Goal: Task Accomplishment & Management: Complete application form

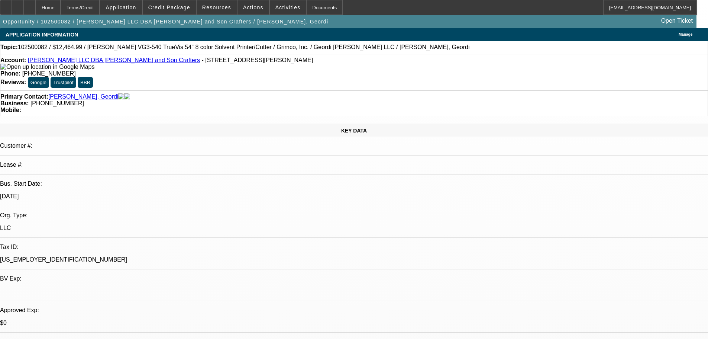
select select "0"
select select "2"
select select "0.1"
select select "4"
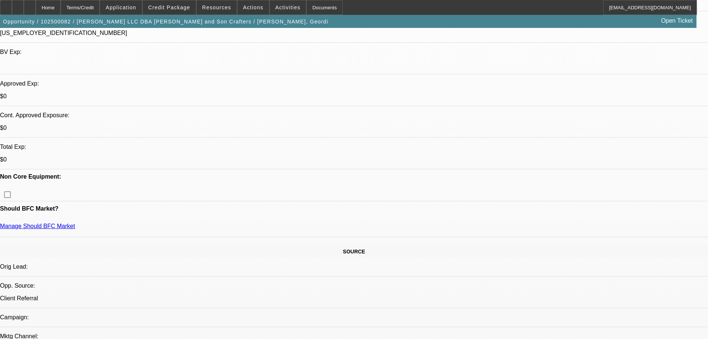
scroll to position [223, 0]
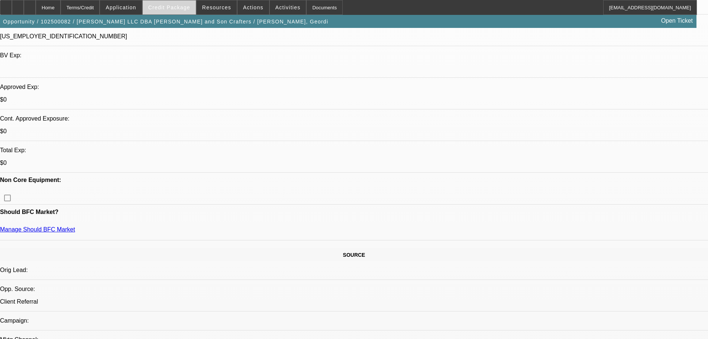
click at [174, 14] on span at bounding box center [169, 8] width 53 height 18
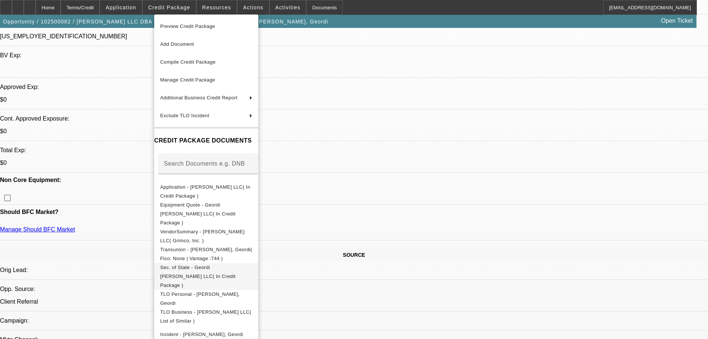
click at [219, 264] on span "Sec. of State - Geordi Quebodeaux LLC( In Credit Package )" at bounding box center [197, 275] width 75 height 23
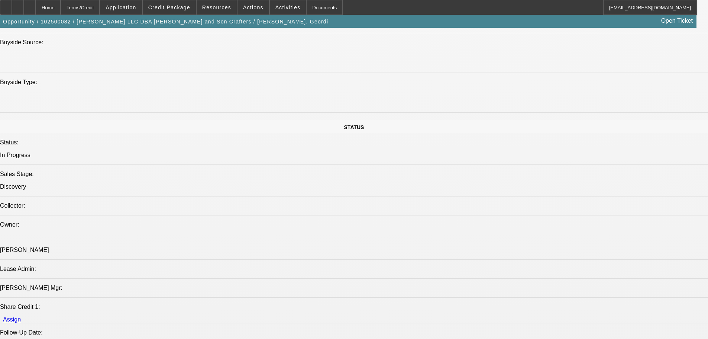
scroll to position [818, 0]
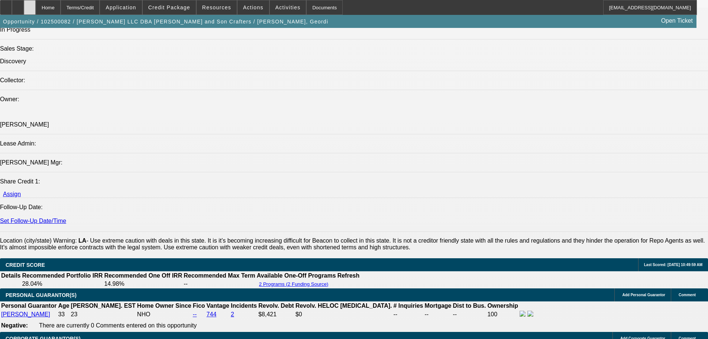
click at [30, 5] on icon at bounding box center [30, 5] width 0 height 0
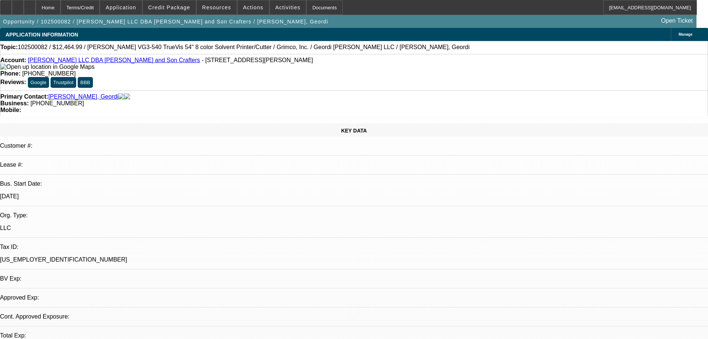
select select "0"
select select "2"
select select "0.1"
select select "4"
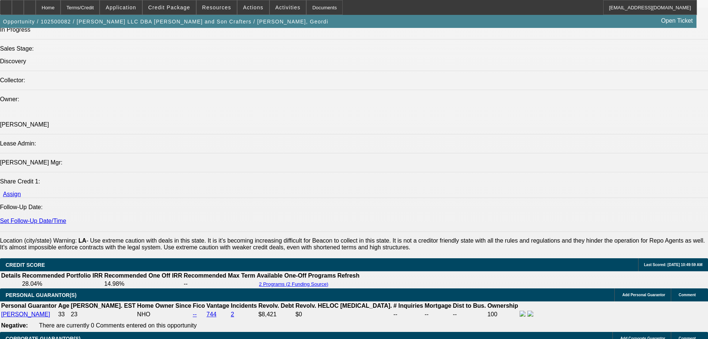
scroll to position [861, 0]
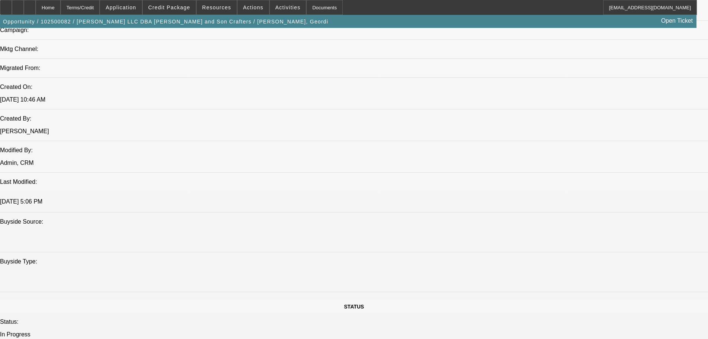
scroll to position [489, 0]
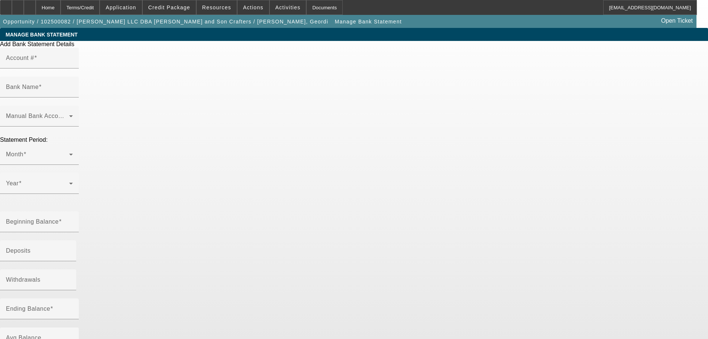
click at [73, 65] on input "Account #" at bounding box center [39, 61] width 67 height 9
paste input "5124"
type input "5124"
click at [73, 86] on input "Bank Name" at bounding box center [39, 90] width 67 height 9
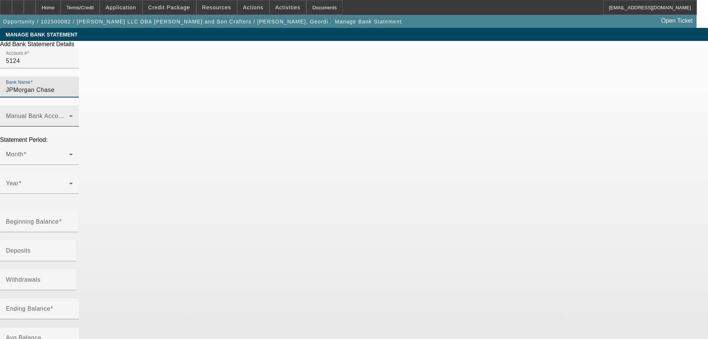
type input "JPMorgan Chase"
click at [73, 111] on div "Manual Bank Account Type" at bounding box center [39, 116] width 67 height 21
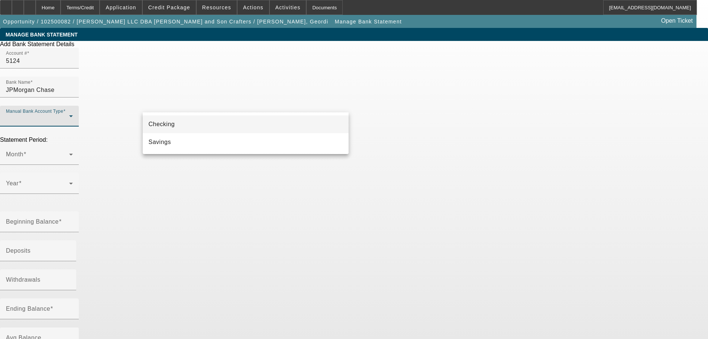
click at [254, 123] on mat-option "Checking" at bounding box center [246, 124] width 206 height 18
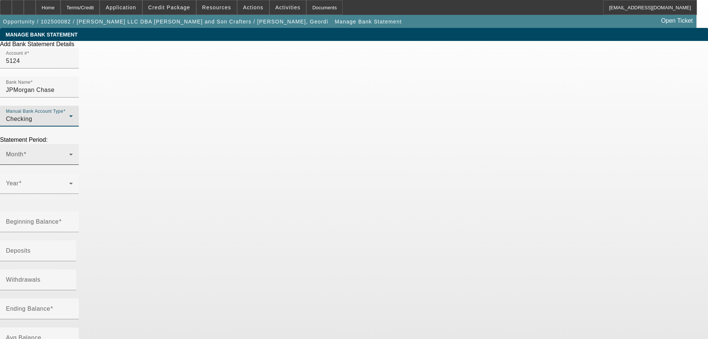
click at [69, 153] on span at bounding box center [37, 157] width 63 height 9
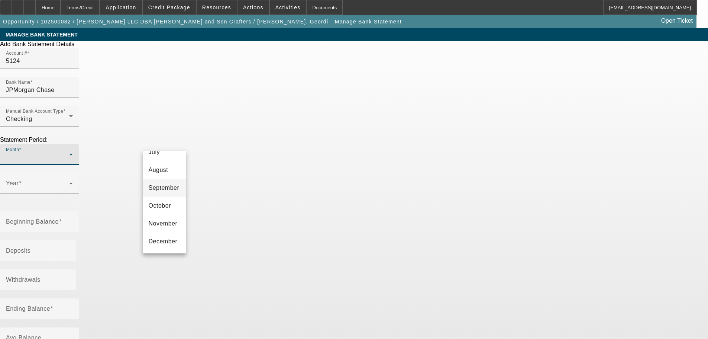
scroll to position [65, 0]
click at [166, 224] on mat-option "July" at bounding box center [164, 223] width 43 height 18
click at [73, 173] on div "Year" at bounding box center [39, 183] width 67 height 21
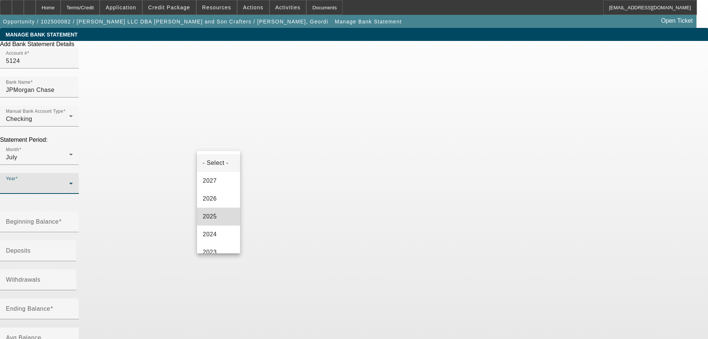
drag, startPoint x: 223, startPoint y: 222, endPoint x: 228, endPoint y: 213, distance: 10.5
click at [222, 222] on mat-option "2025" at bounding box center [218, 216] width 43 height 18
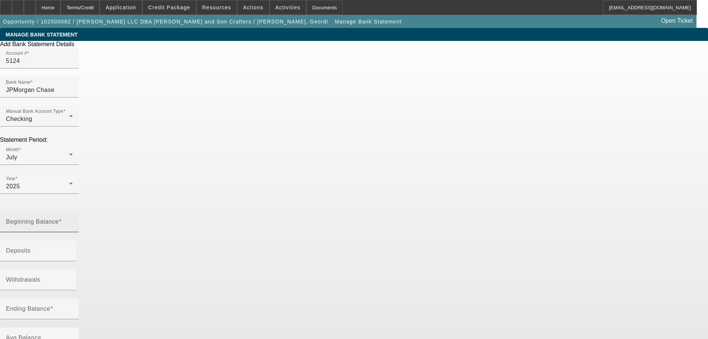
click at [59, 218] on mat-label "Beginning Balance" at bounding box center [32, 221] width 53 height 6
click at [73, 220] on input "Beginning Balance" at bounding box center [39, 224] width 67 height 9
paste input "43.62"
type input "$43.62"
click at [73, 249] on input "Deposits" at bounding box center [39, 253] width 67 height 9
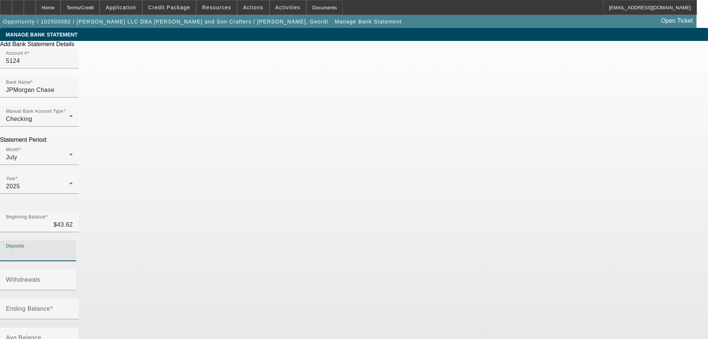
paste input "24,811.04"
type input "$24,811.04"
click at [430, 184] on div "Add Bank Statement Details Account # 5124 Bank Name JPMorgan Chase Manual Bank …" at bounding box center [354, 229] width 708 height 376
click at [50, 305] on mat-label "Ending Balance" at bounding box center [28, 308] width 44 height 6
click at [73, 307] on input "Ending Balance" at bounding box center [39, 311] width 67 height 9
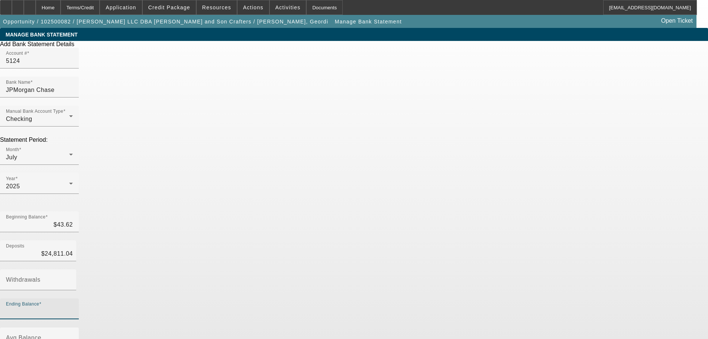
paste input "276.81"
type input "276.81"
type input "$24,577.85"
type input "$276.81"
click at [380, 204] on div "Add Bank Statement Details Account # 5124 Bank Name JPMorgan Chase Manual Bank …" at bounding box center [354, 229] width 708 height 376
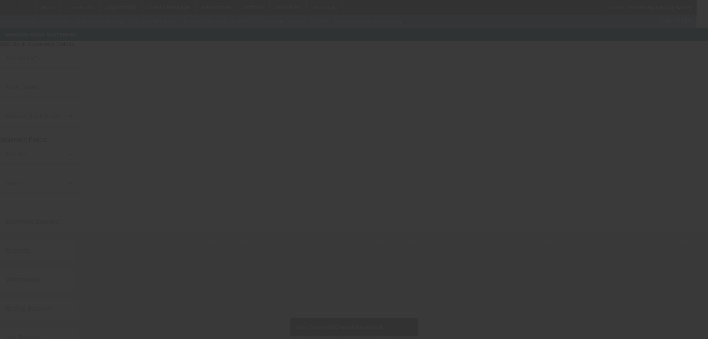
type input "5124"
type input "JPMorgan Chase"
type input "$276.81"
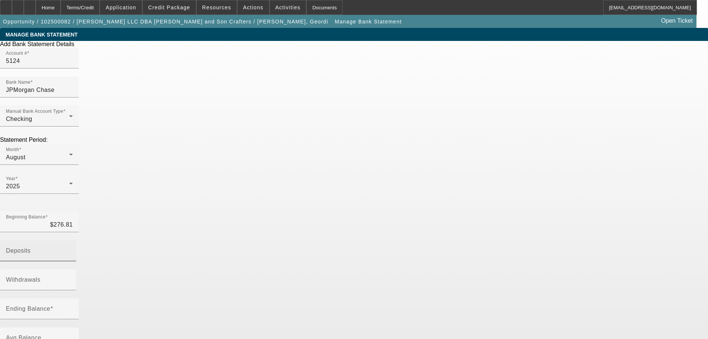
click at [73, 240] on div "Deposits" at bounding box center [39, 250] width 67 height 21
paste input "19,069.58"
type input "$19,069.58"
click at [73, 307] on input "Ending Balance" at bounding box center [39, 311] width 67 height 9
paste input "1,921.22"
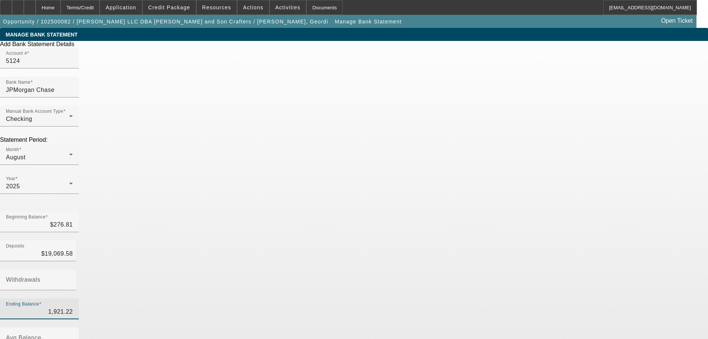
type input "1,921.22"
type input "$17,425.17"
type input "$1,921.22"
click at [385, 197] on div "Add Bank Statement Details Account # 5124 Bank Name JPMorgan Chase Manual Bank …" at bounding box center [354, 229] width 708 height 376
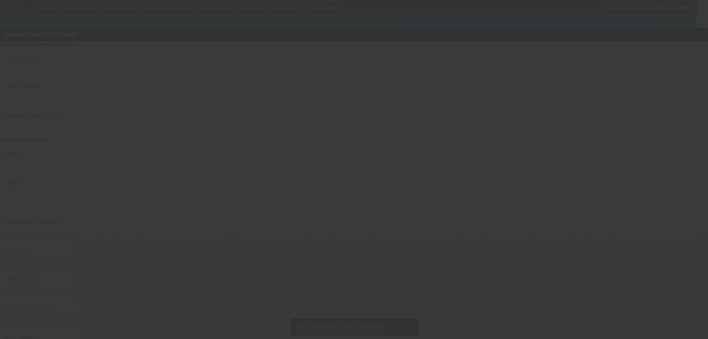
type input "5124"
type input "JPMorgan Chase"
type input "$1,921.22"
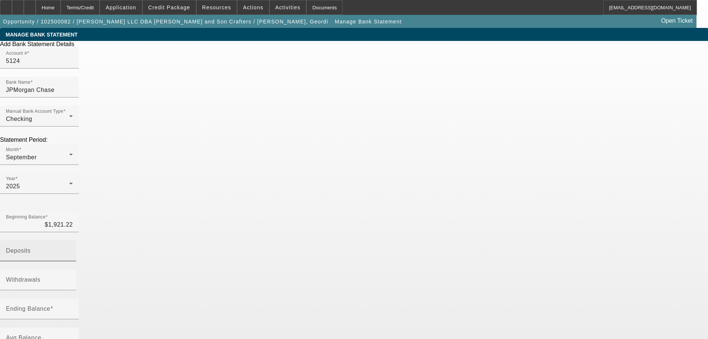
click at [73, 249] on input "Deposits" at bounding box center [39, 253] width 67 height 9
paste input "8,983.29"
type input "$8,983.29"
click at [73, 298] on div "Ending Balance" at bounding box center [39, 308] width 67 height 21
paste input "348.05"
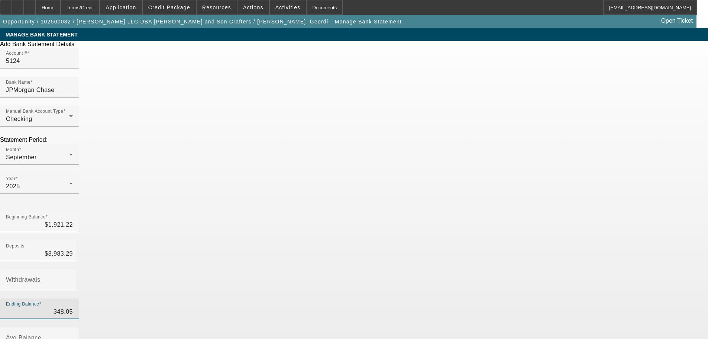
type input "348.05"
type input "$10,556.46"
type input "$348.05"
click at [441, 202] on div "Add Bank Statement Details Account # 5124 Bank Name JPMorgan Chase Manual Bank …" at bounding box center [354, 229] width 708 height 376
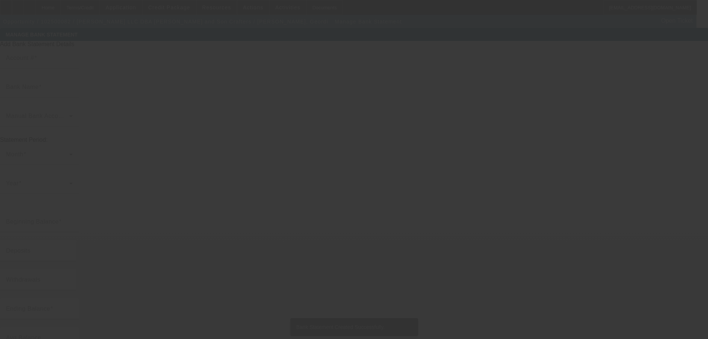
type input "5124"
type input "JPMorgan Chase"
type input "$348.05"
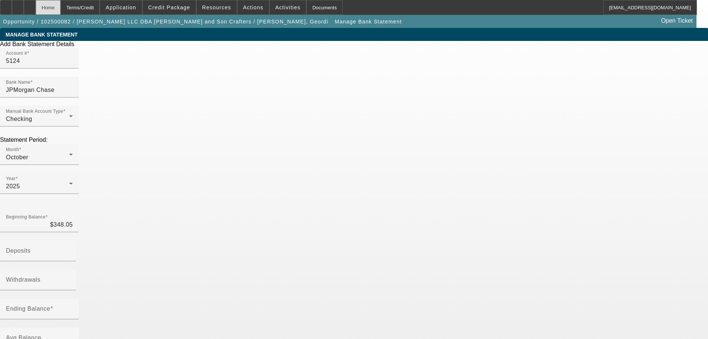
click at [61, 11] on div "Home" at bounding box center [48, 7] width 25 height 15
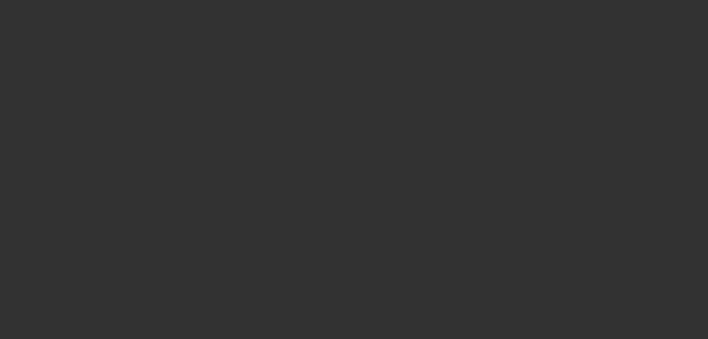
select select "0"
select select "2"
select select "0.1"
select select "4"
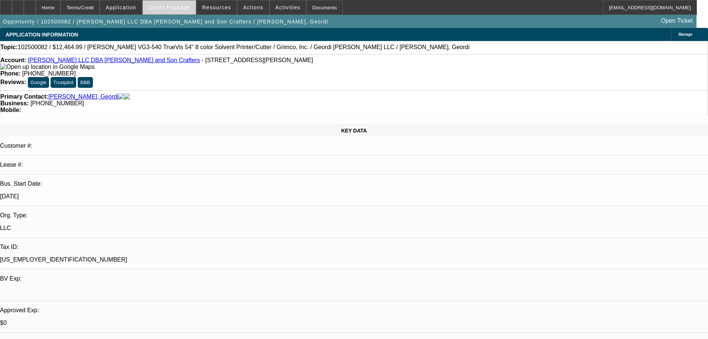
click at [178, 10] on span at bounding box center [169, 8] width 53 height 18
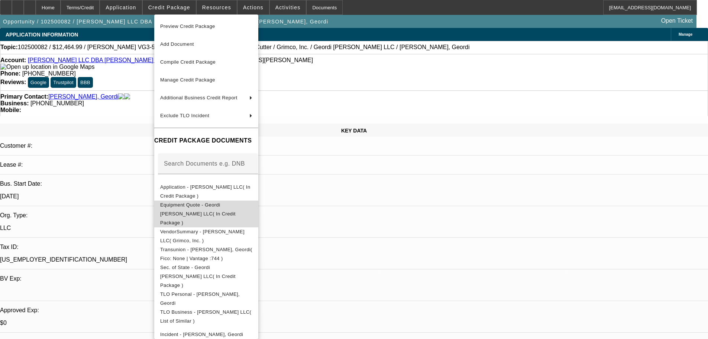
click at [236, 208] on span "Equipment Quote - Geordi Quebodeaux LLC( In Credit Package )" at bounding box center [197, 213] width 75 height 23
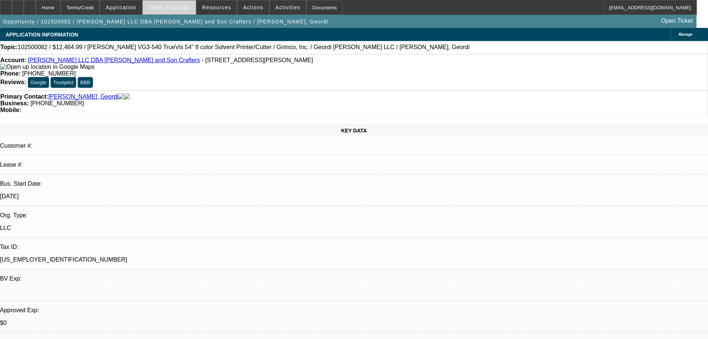
click at [193, 4] on span at bounding box center [169, 8] width 53 height 18
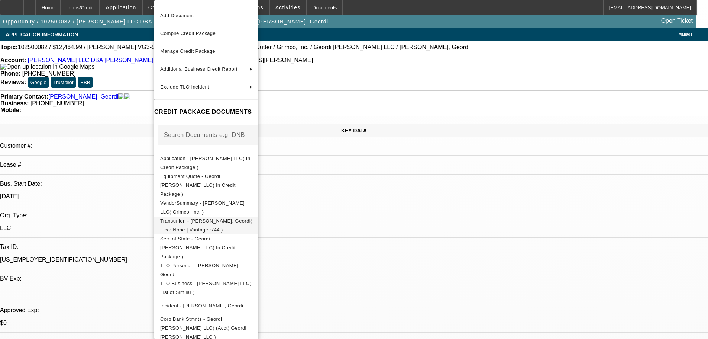
scroll to position [26, 0]
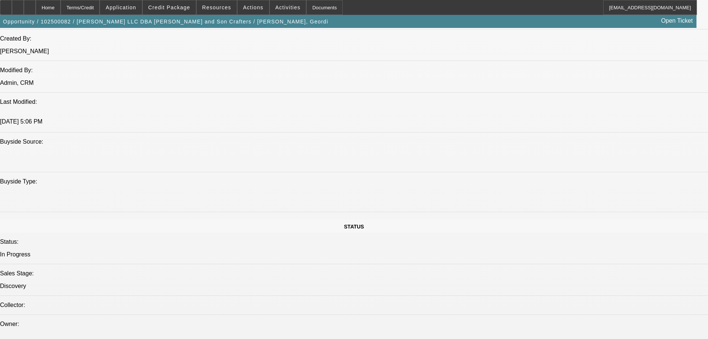
scroll to position [595, 0]
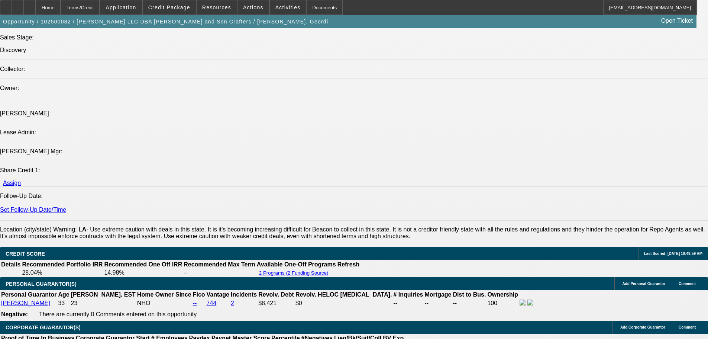
scroll to position [818, 0]
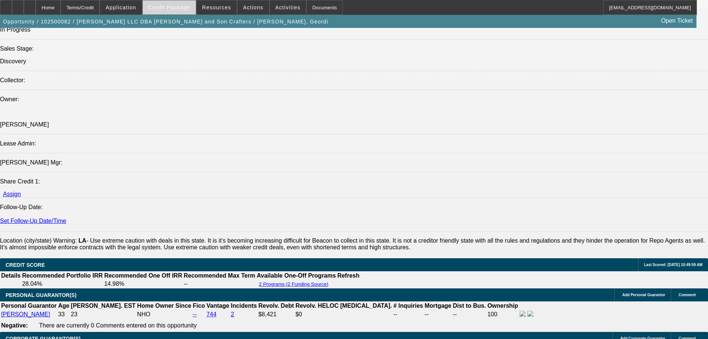
click at [187, 5] on span "Credit Package" at bounding box center [169, 7] width 42 height 6
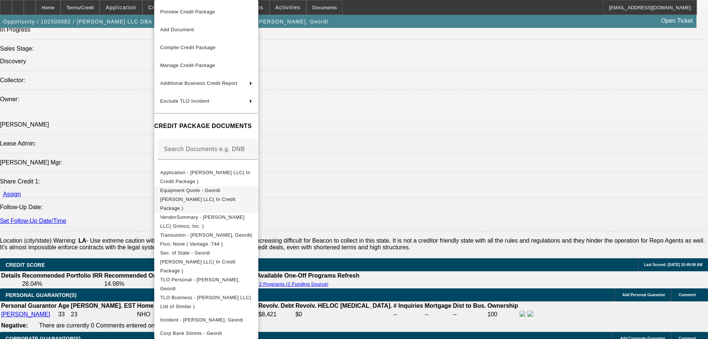
click at [232, 197] on button "Equipment Quote - Geordi Quebodeaux LLC( In Credit Package )" at bounding box center [206, 199] width 104 height 27
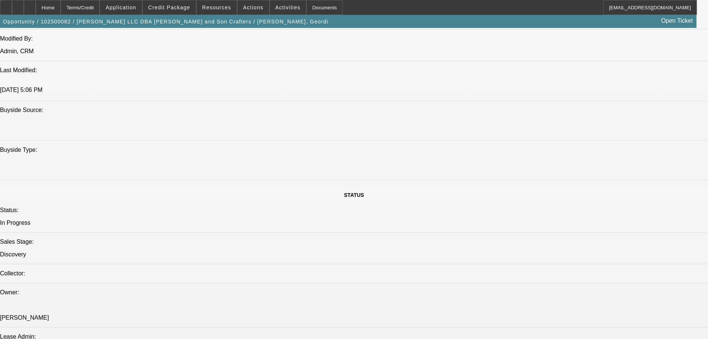
scroll to position [595, 0]
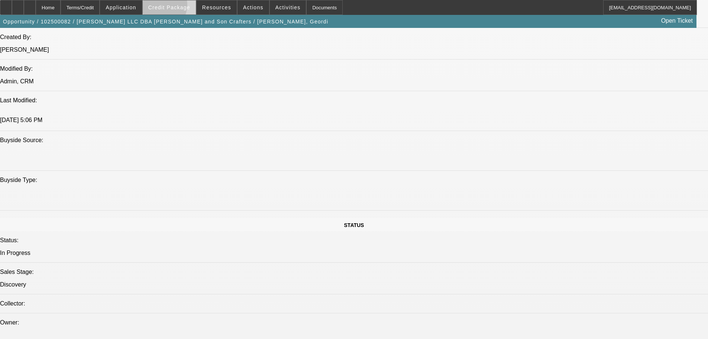
click at [172, 7] on span "Credit Package" at bounding box center [169, 7] width 42 height 6
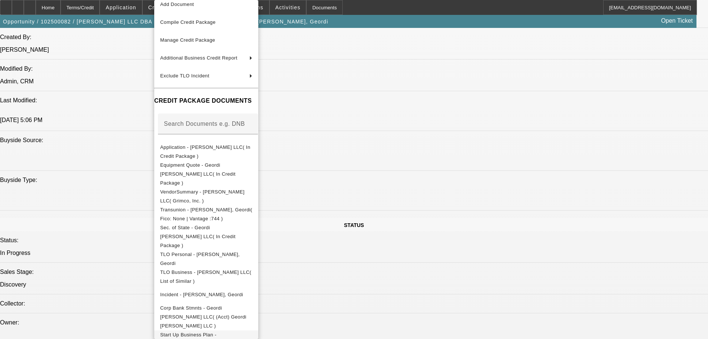
scroll to position [26, 0]
click at [131, 126] on div at bounding box center [354, 169] width 708 height 339
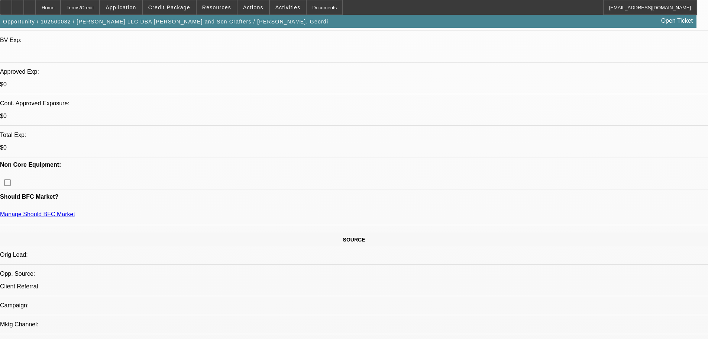
scroll to position [223, 0]
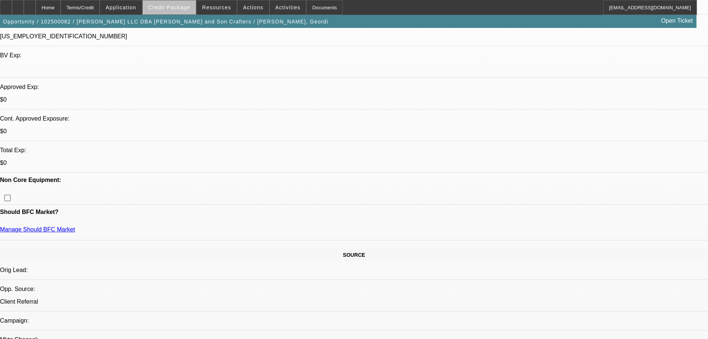
click at [184, 6] on span "Credit Package" at bounding box center [169, 7] width 42 height 6
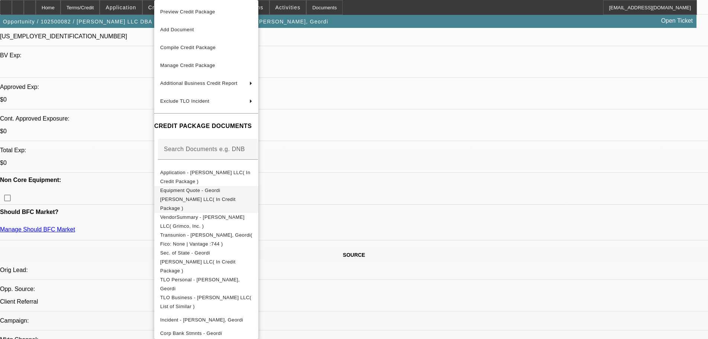
scroll to position [26, 0]
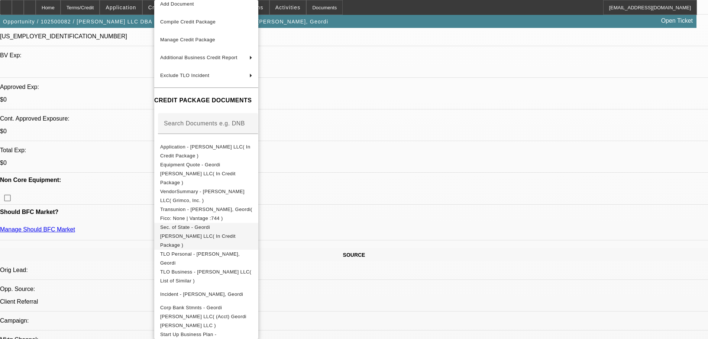
click at [236, 224] on span "Sec. of State - Geordi Quebodeaux LLC( In Credit Package )" at bounding box center [197, 235] width 75 height 23
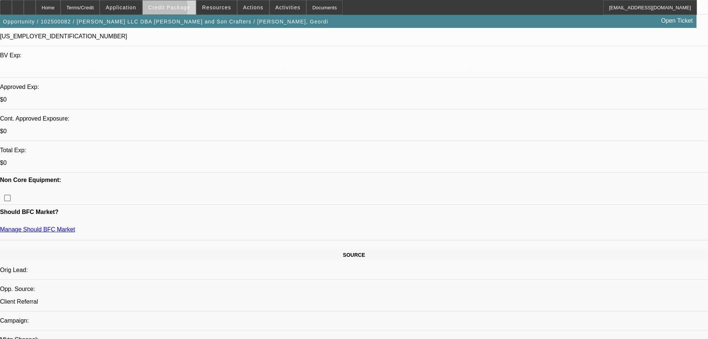
click at [172, 9] on span "Credit Package" at bounding box center [169, 7] width 42 height 6
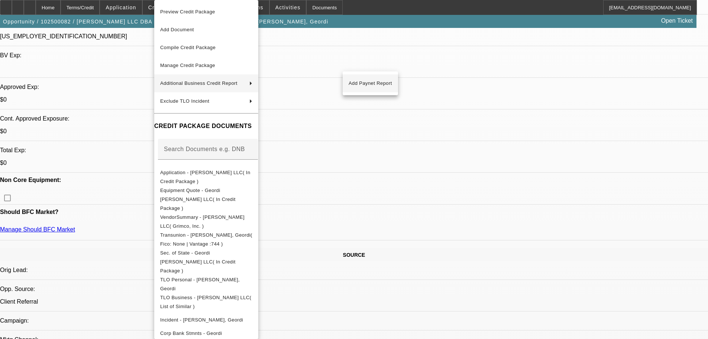
click at [351, 81] on span "Add Paynet Report" at bounding box center [371, 83] width 44 height 9
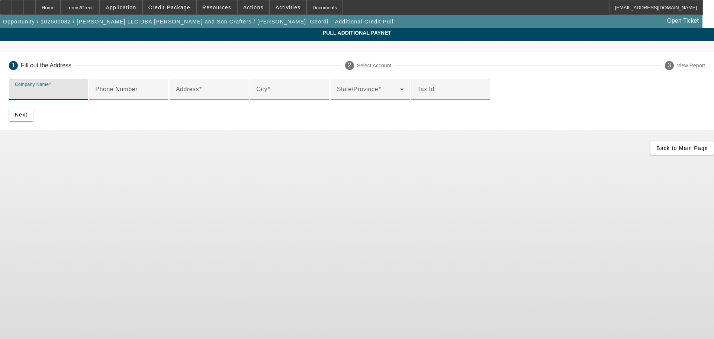
click at [82, 96] on input "Company Name" at bounding box center [48, 92] width 67 height 9
click at [202, 100] on div "Address" at bounding box center [209, 89] width 67 height 21
click at [82, 90] on input "geordi quebodeaux" at bounding box center [48, 92] width 67 height 9
type input "geordi quebodeaux llc"
drag, startPoint x: 172, startPoint y: 150, endPoint x: 181, endPoint y: 153, distance: 9.9
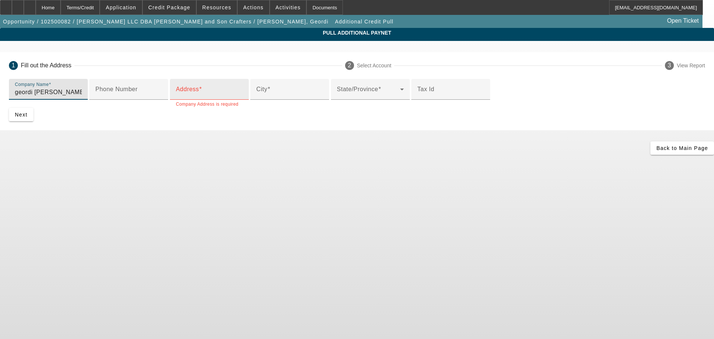
click at [176, 93] on label "Address" at bounding box center [189, 89] width 26 height 7
click at [176, 97] on input "Address" at bounding box center [209, 92] width 67 height 9
paste input "1422 ST. ANGELA DR"
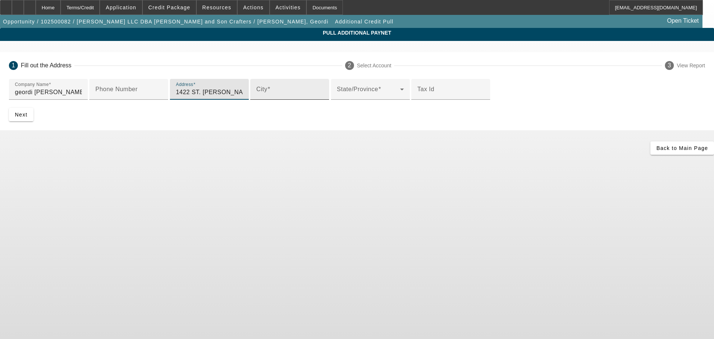
type input "1422 ST. ANGELA DR"
click at [256, 97] on input "City" at bounding box center [289, 92] width 67 height 9
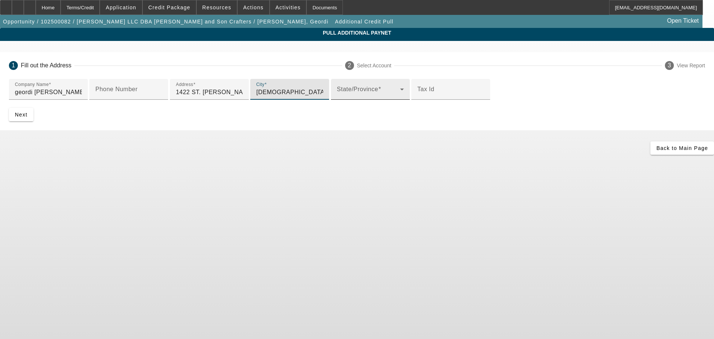
type input "church point"
click at [337, 100] on div "State/Province" at bounding box center [370, 89] width 67 height 21
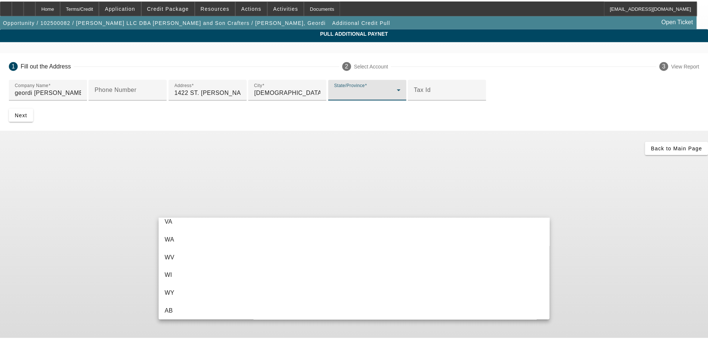
scroll to position [324, 0]
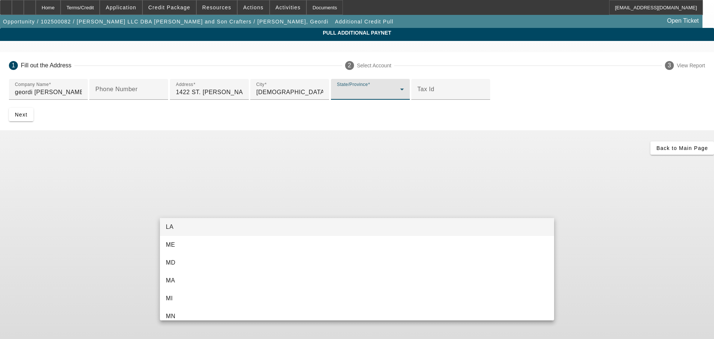
click at [211, 226] on mat-option "LA" at bounding box center [357, 227] width 394 height 18
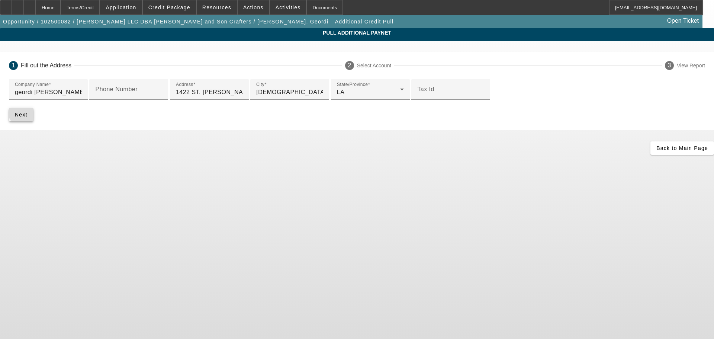
click at [33, 123] on span "submit" at bounding box center [21, 115] width 25 height 18
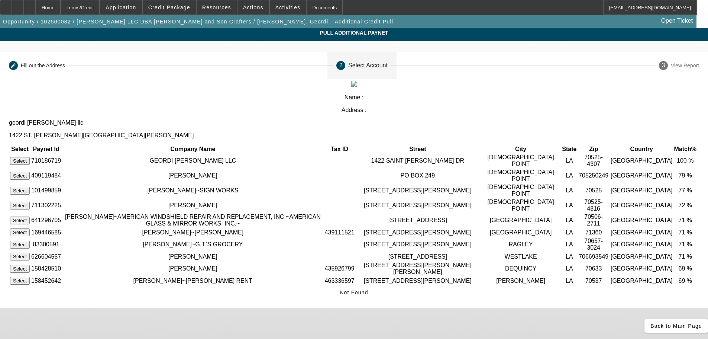
click at [30, 157] on button "Select" at bounding box center [20, 161] width 20 height 8
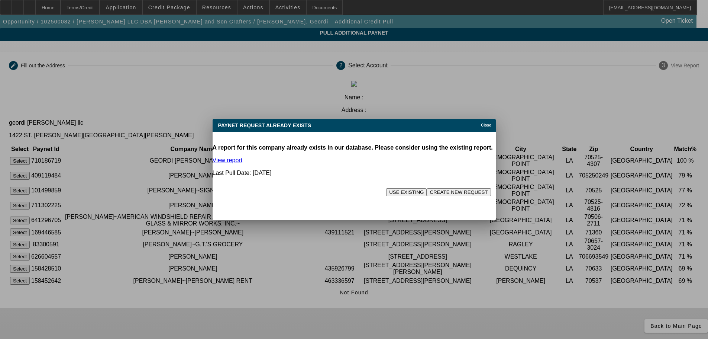
click at [479, 125] on icon at bounding box center [479, 125] width 0 height 4
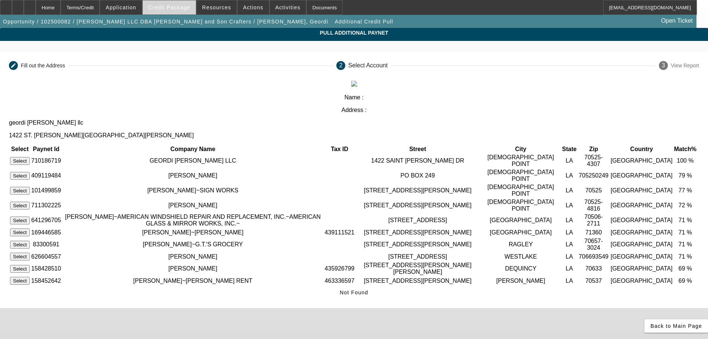
click at [175, 11] on span at bounding box center [169, 8] width 53 height 18
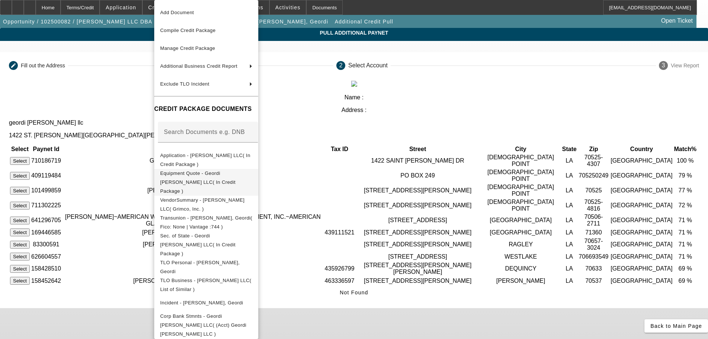
scroll to position [26, 0]
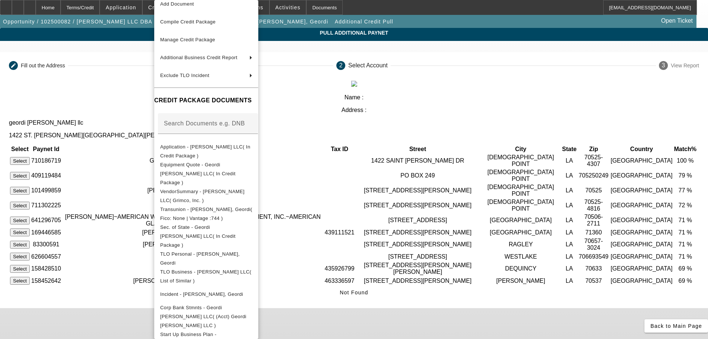
click at [136, 149] on div at bounding box center [354, 169] width 708 height 339
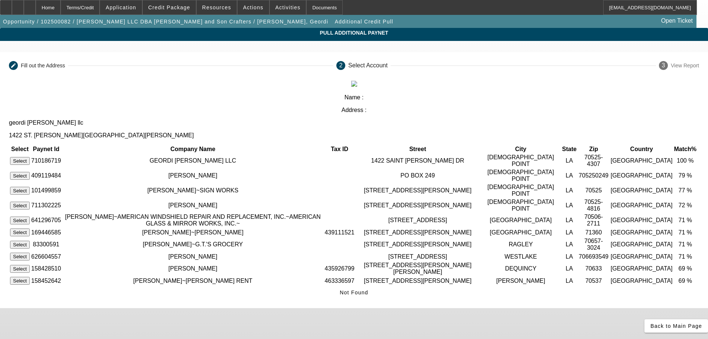
click at [30, 157] on button "Select" at bounding box center [20, 161] width 20 height 8
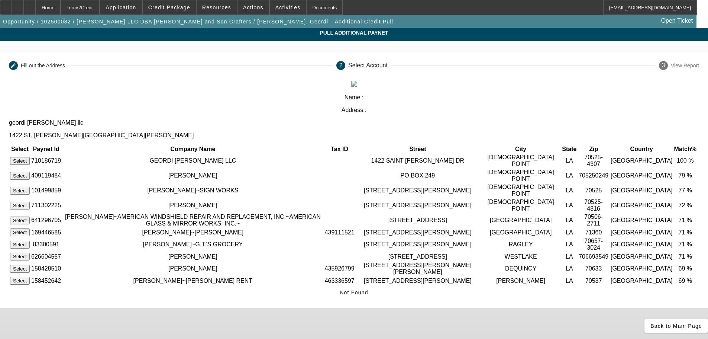
click at [30, 157] on button "Select" at bounding box center [20, 161] width 20 height 8
click at [368, 294] on span "Not Found" at bounding box center [354, 292] width 29 height 6
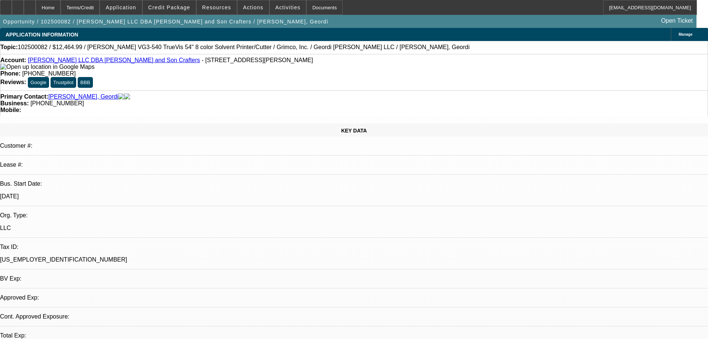
select select "0"
select select "2"
select select "0.1"
select select "4"
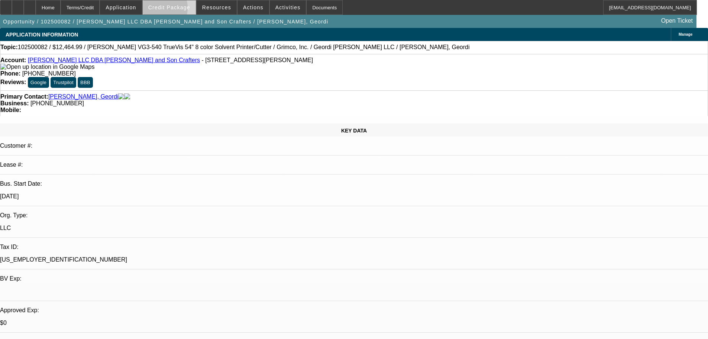
click at [168, 10] on span "Credit Package" at bounding box center [169, 7] width 42 height 6
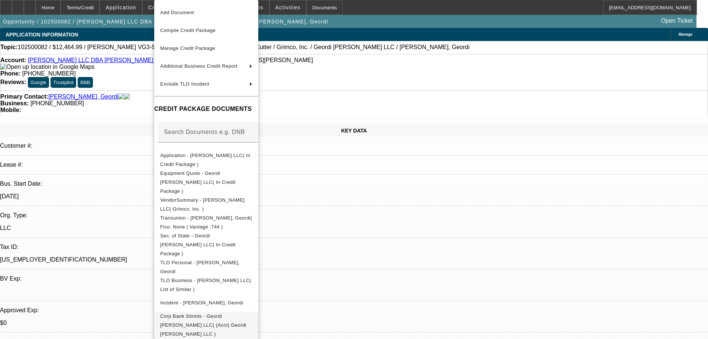
scroll to position [26, 0]
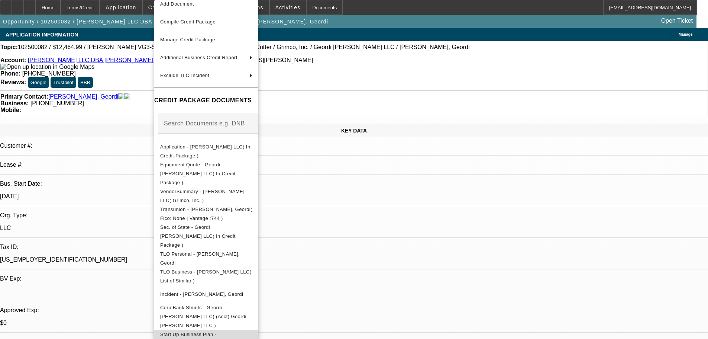
click at [252, 330] on span "Start Up Business Plan - Geordi Quebodeaux LLC( In Credit Package )" at bounding box center [206, 343] width 92 height 27
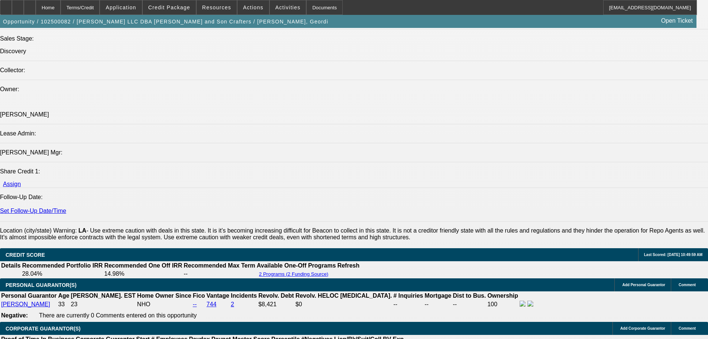
scroll to position [818, 0]
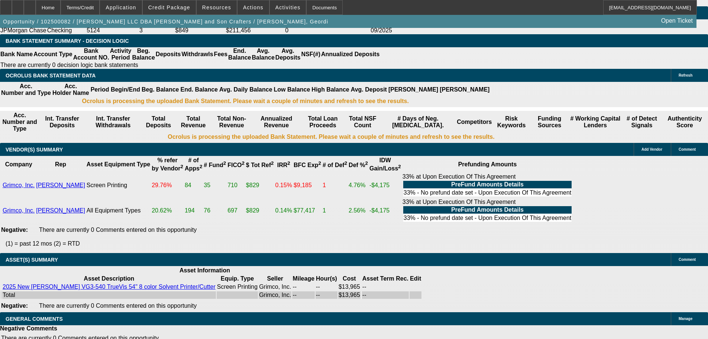
scroll to position [1190, 0]
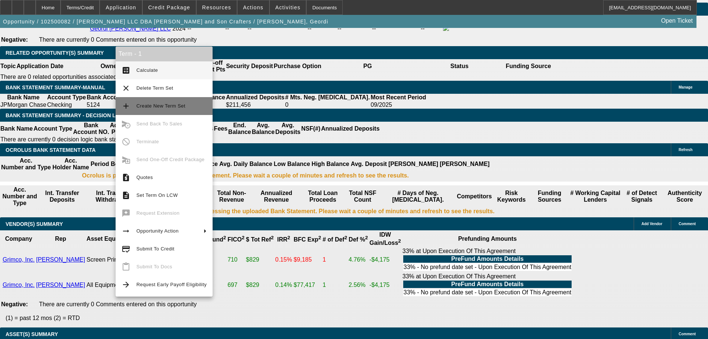
click at [167, 109] on span "Create New Term Set" at bounding box center [160, 106] width 49 height 6
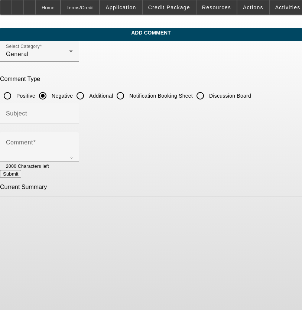
click at [88, 97] on input "Additional" at bounding box center [80, 95] width 15 height 15
radio input "true"
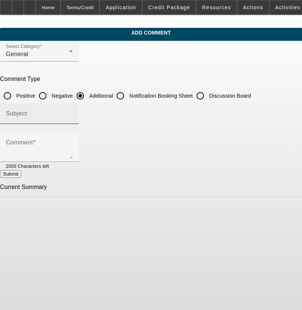
click at [73, 110] on div "Subject" at bounding box center [39, 113] width 67 height 21
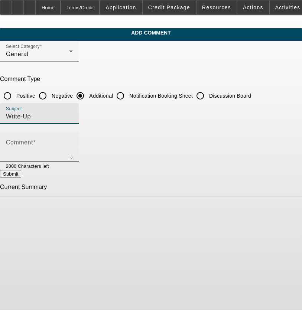
type input "Write-Up"
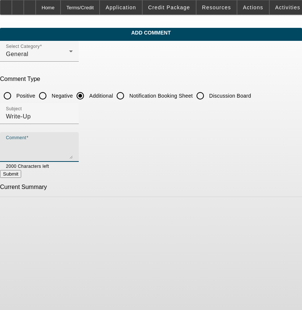
click at [73, 151] on textarea "Comment" at bounding box center [39, 150] width 67 height 18
click at [36, 145] on label "Comment" at bounding box center [21, 142] width 30 height 7
click at [48, 145] on textarea "Comment" at bounding box center [39, 150] width 67 height 18
paste textarea "[PERSON_NAME]"
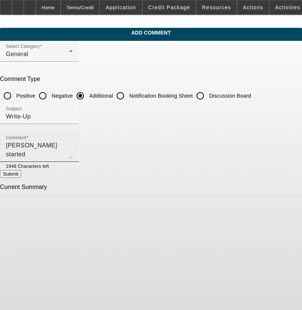
click at [73, 149] on textarea "[PERSON_NAME] started [PERSON_NAME] LLC DBA" at bounding box center [39, 150] width 67 height 18
paste textarea "James and Son Crafters"
click at [73, 147] on textarea "Geordi Quebodeaux started Geordi Quebodeaux LLC DBA James and Son Crafters in" at bounding box center [39, 150] width 67 height 18
click at [79, 146] on div "Comment Geordi Quebodeaux started Geordi Quebodeaux LLC DBA James and Son Craft…" at bounding box center [39, 147] width 79 height 30
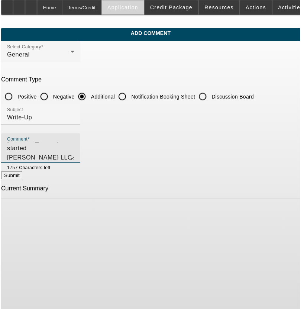
scroll to position [8, 0]
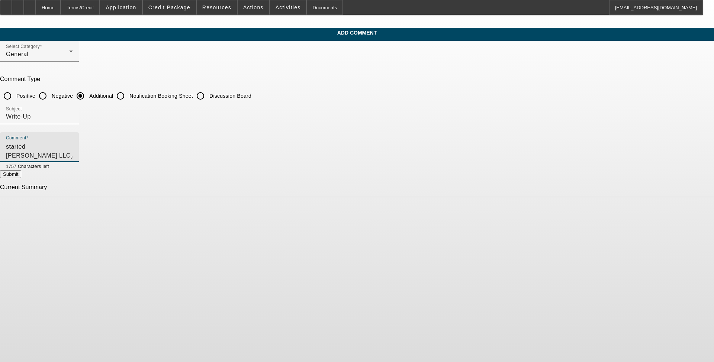
click at [73, 145] on textarea "Geordi Quebodeaux started Geordi Quebodeaux LLC DBA James and Son Crafters out …" at bounding box center [39, 150] width 67 height 18
click at [73, 146] on textarea "Geordi Quebodeaux started Geordi Quebodeaux LLC DBA James and Son Crafters out …" at bounding box center [39, 150] width 67 height 18
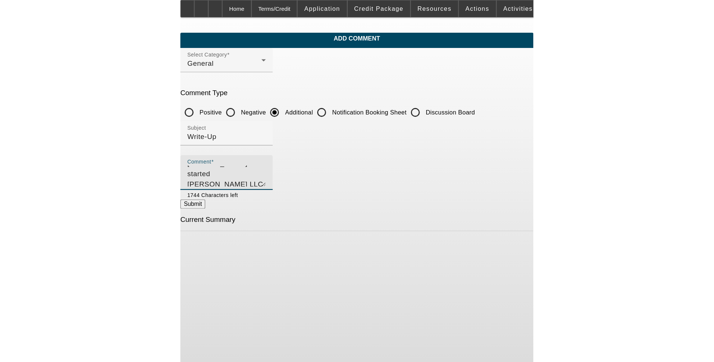
scroll to position [7, 0]
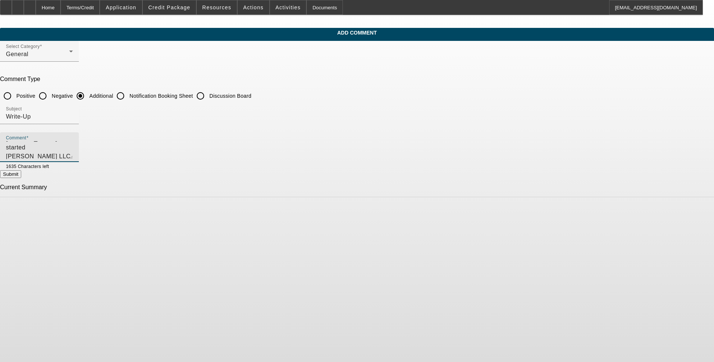
click at [73, 146] on textarea "Geordi Quebodeaux started Geordi Quebodeaux LLC DBA James and Son Crafters out …" at bounding box center [39, 150] width 67 height 18
click at [73, 145] on textarea "Geordi Quebodeaux started Geordi Quebodeaux LLC DBA James and Son Crafters out …" at bounding box center [39, 150] width 67 height 18
click at [73, 155] on textarea "Geordi Quebodeaux started Geordi Quebodeaux LLC DBA James and Son Crafters out …" at bounding box center [39, 150] width 67 height 18
click at [73, 145] on textarea "Geordi Quebodeaux started Geordi Quebodeaux LLC DBA James and Son Crafters out …" at bounding box center [39, 150] width 67 height 18
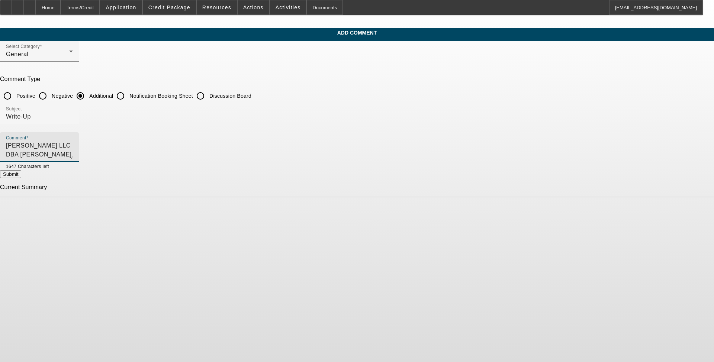
click at [73, 152] on textarea "Geordi Quebodeaux started Geordi Quebodeaux LLC DBA James and Son Crafters out …" at bounding box center [39, 150] width 67 height 18
drag, startPoint x: 469, startPoint y: 179, endPoint x: 316, endPoint y: 170, distance: 153.5
click at [302, 171] on div "Submit" at bounding box center [357, 174] width 714 height 8
click at [73, 155] on textarea "Geordi Quebodeaux started Geordi Quebodeaux LLC DBA James and Son Crafters out …" at bounding box center [39, 150] width 67 height 18
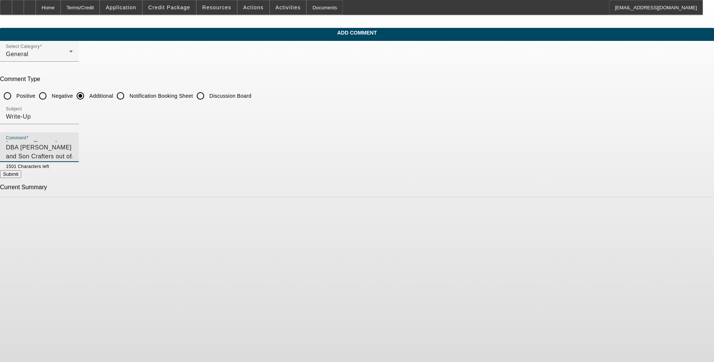
type textarea "Geordi Quebodeaux started Geordi Quebodeaux LLC DBA James and Son Crafters out …"
click at [21, 178] on button "Submit" at bounding box center [10, 174] width 21 height 8
radio input "true"
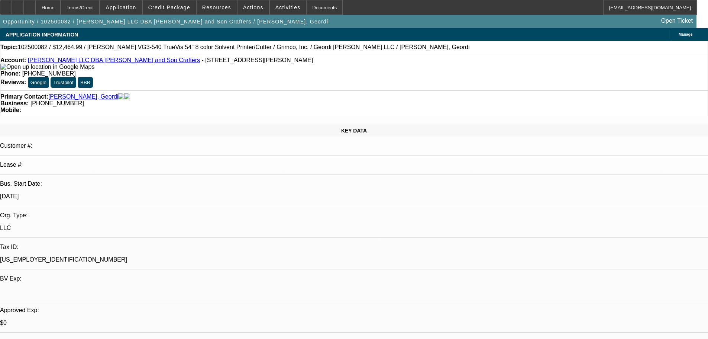
select select "0"
select select "2"
select select "0.1"
select select "4"
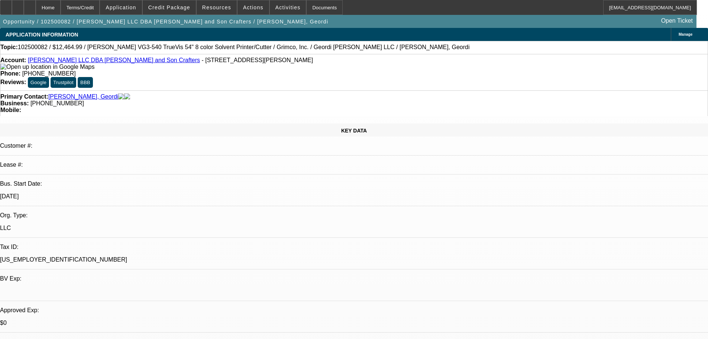
select select "0"
select select "2"
select select "0.1"
select select "4"
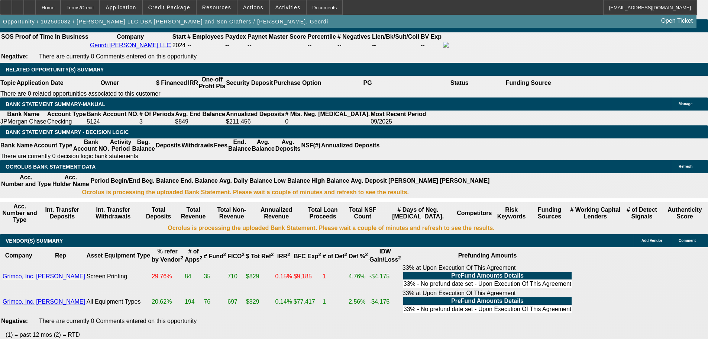
scroll to position [1190, 0]
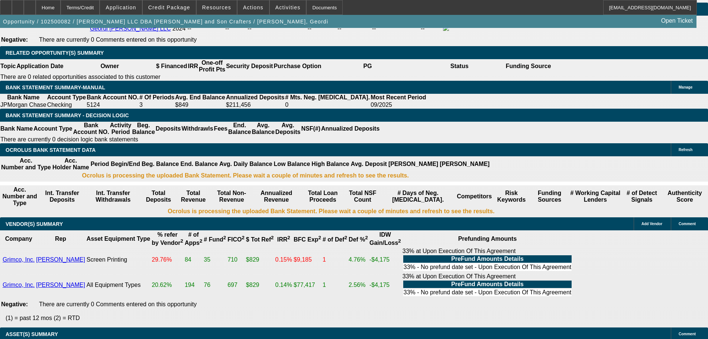
select select "0"
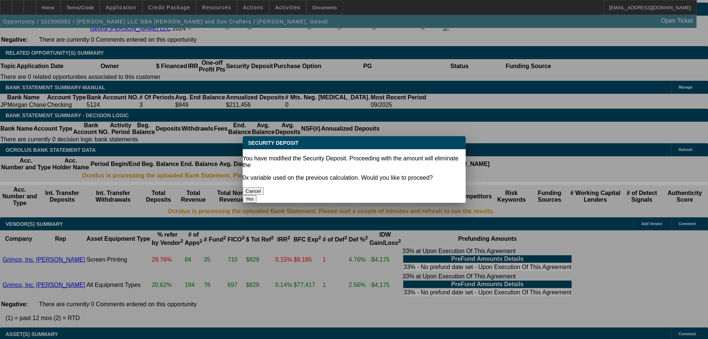
scroll to position [0, 0]
click at [363, 195] on div "Yes" at bounding box center [354, 199] width 223 height 8
click at [257, 195] on button "Yes" at bounding box center [250, 199] width 14 height 8
type input "$0.00"
type input "UNKNOWN"
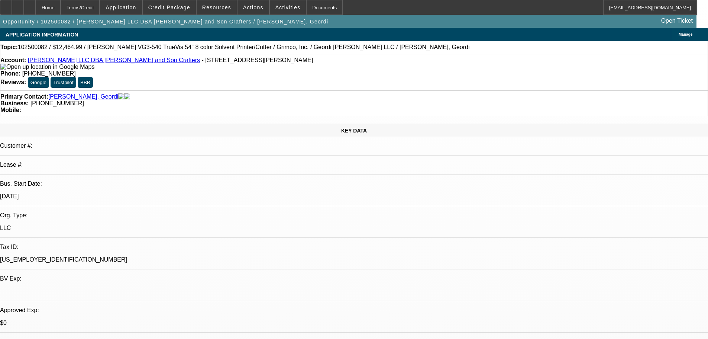
scroll to position [1190, 0]
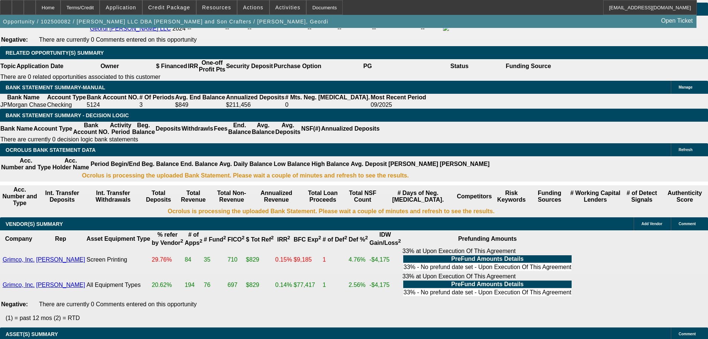
select select "3"
drag, startPoint x: 147, startPoint y: 166, endPoint x: 170, endPoint y: 165, distance: 22.7
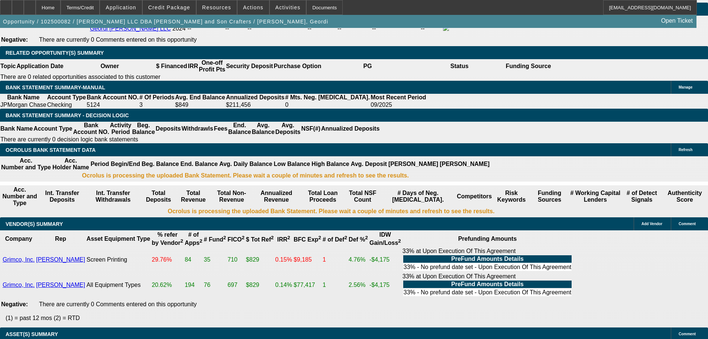
type input "$4,887.75"
drag, startPoint x: 112, startPoint y: 142, endPoint x: 137, endPoint y: 142, distance: 24.5
type input "31"
type input "$314.30"
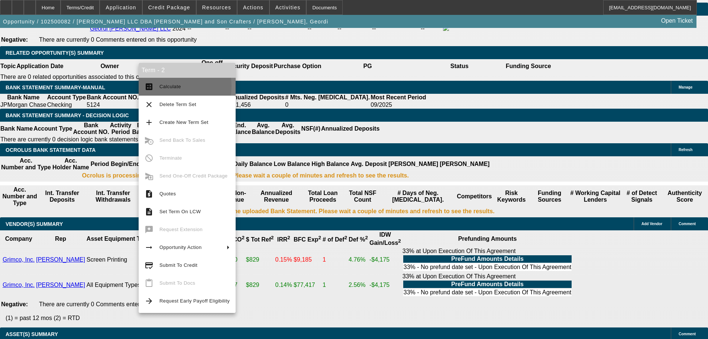
click at [163, 86] on span "Calculate" at bounding box center [171, 87] width 22 height 6
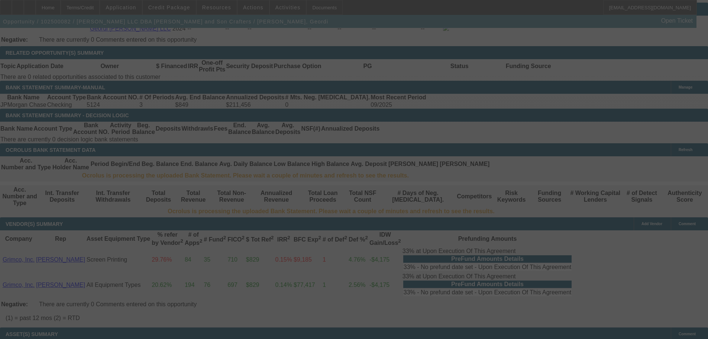
select select "0"
select select "3"
select select "0.1"
select select "4"
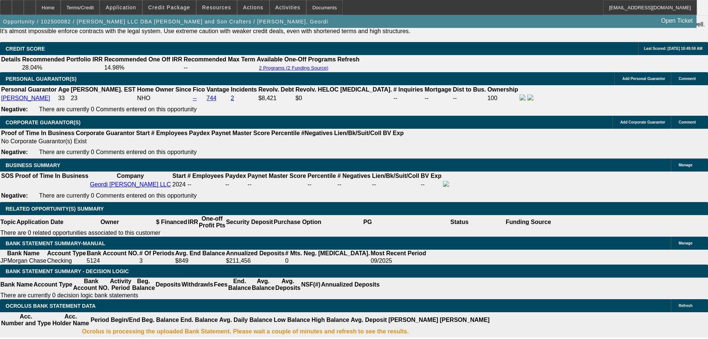
scroll to position [1108, 0]
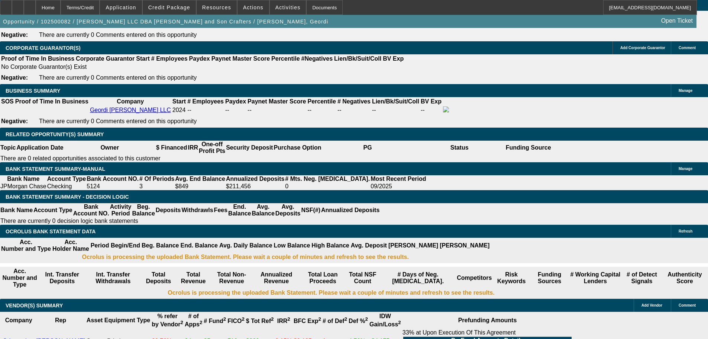
drag, startPoint x: 140, startPoint y: 165, endPoint x: 181, endPoint y: 165, distance: 41.3
type input "$0.00"
type input "UNKNOWN"
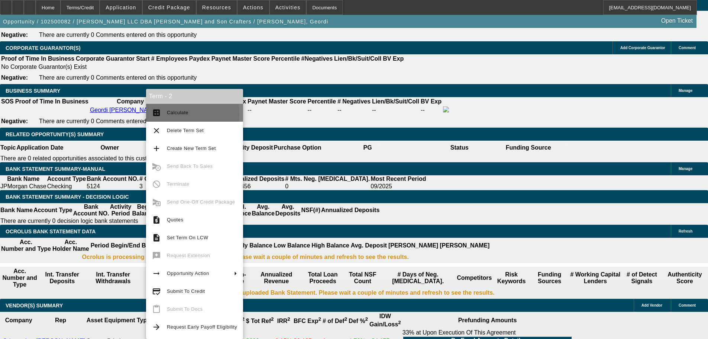
click at [181, 114] on span "Calculate" at bounding box center [178, 113] width 22 height 6
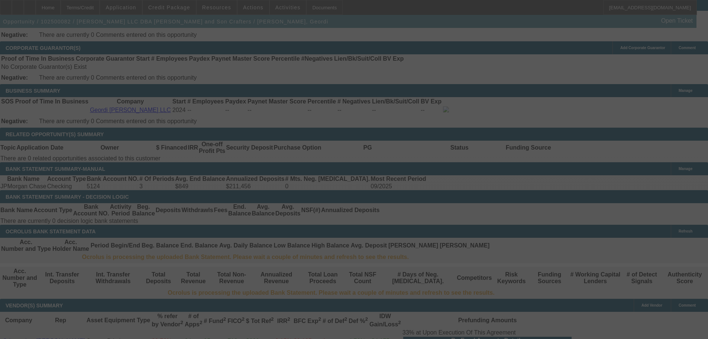
select select "0"
select select "3"
select select "0.1"
select select "4"
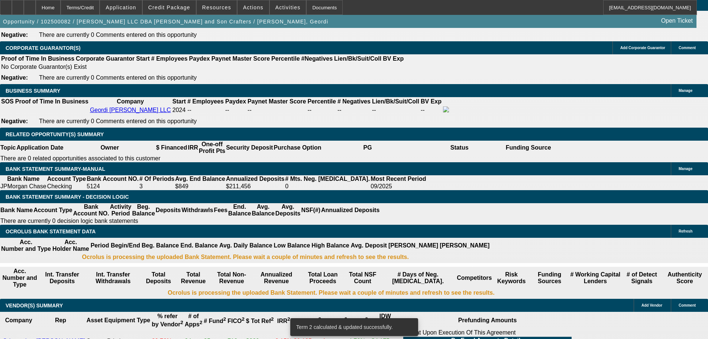
select select "15"
type input "UNKNOWN"
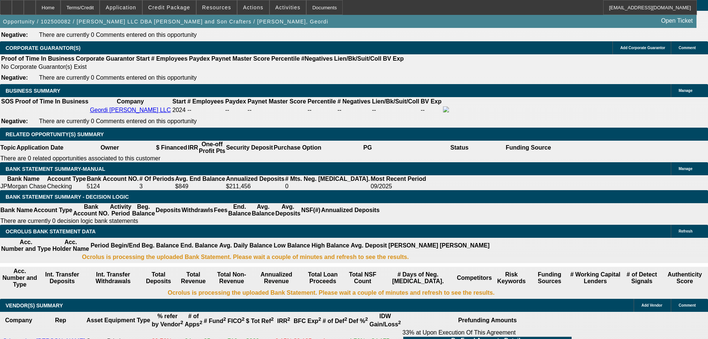
select select "3"
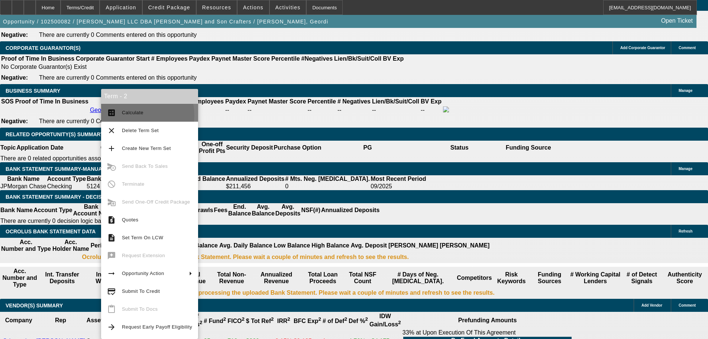
click at [126, 116] on span "Calculate" at bounding box center [157, 112] width 70 height 9
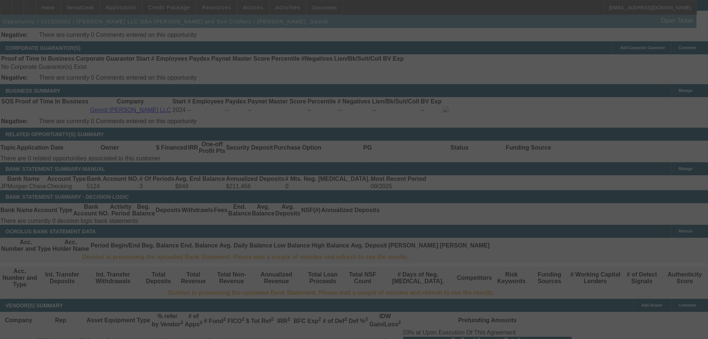
select select "0"
select select "3"
select select "0.1"
select select "4"
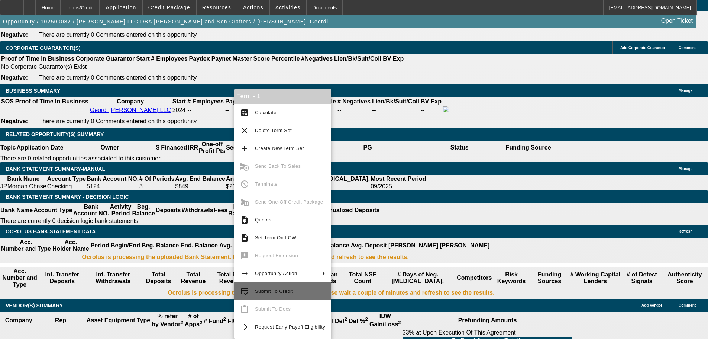
click at [296, 296] on button "credit_score Submit To Credit" at bounding box center [282, 291] width 97 height 18
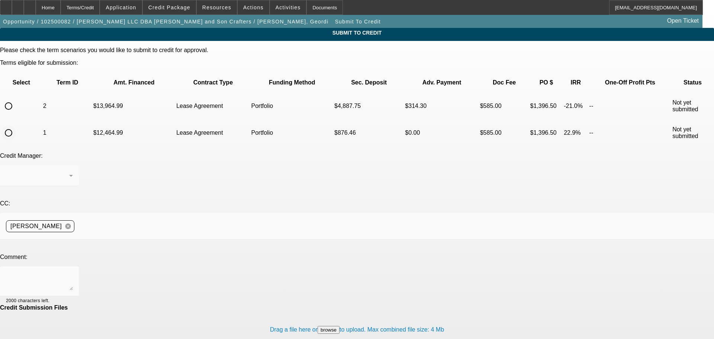
click at [16, 125] on input "radio" at bounding box center [8, 132] width 15 height 15
radio input "true"
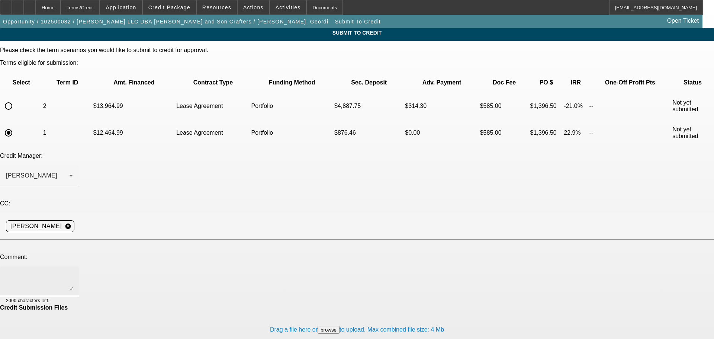
click at [73, 272] on textarea at bounding box center [39, 281] width 67 height 18
type textarea "Hey George, please see write-up for additional comments and consider for portfo…"
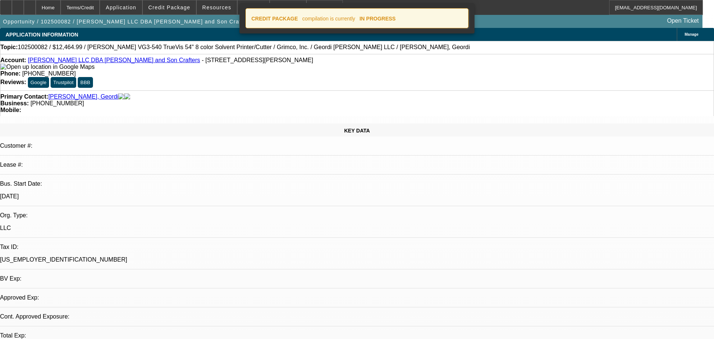
select select "0"
select select "3"
select select "0.1"
select select "4"
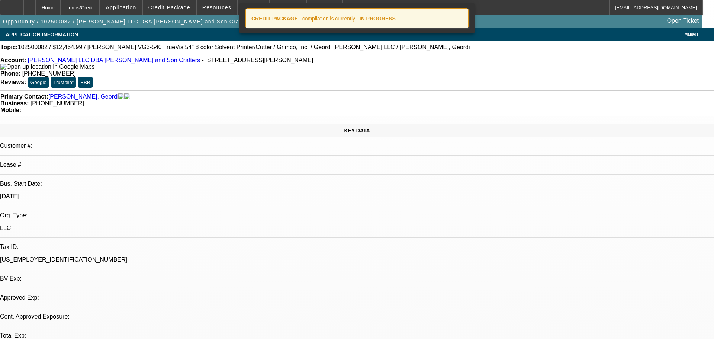
select select "0"
select select "2"
select select "0.1"
select select "4"
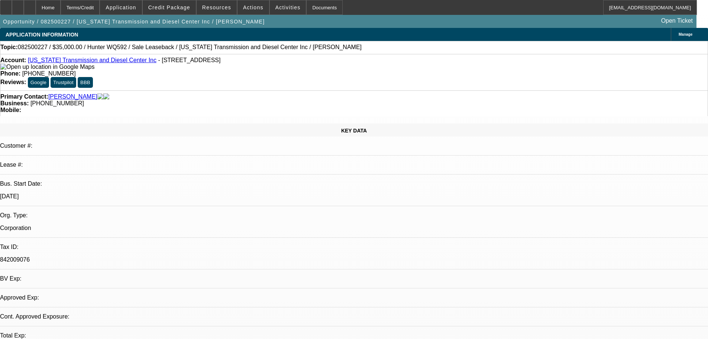
select select "0"
select select "6"
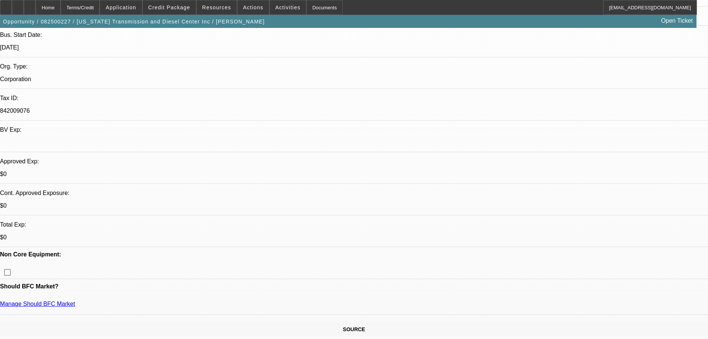
drag, startPoint x: 507, startPoint y: 136, endPoint x: 516, endPoint y: 138, distance: 9.0
drag, startPoint x: 516, startPoint y: 138, endPoint x: 507, endPoint y: 139, distance: 9.1
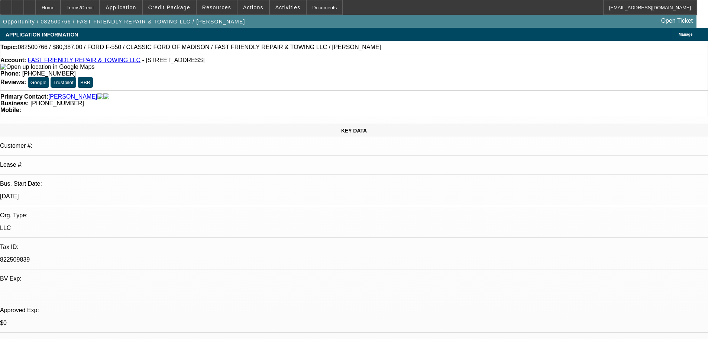
select select "0"
select select "2"
select select "0"
select select "6"
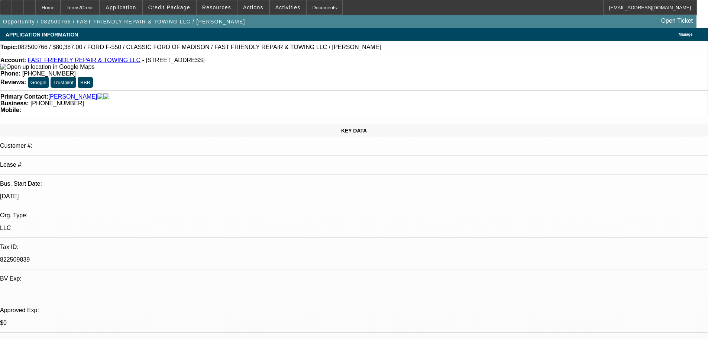
select select "0"
select select "2"
select select "0.15"
select select "16"
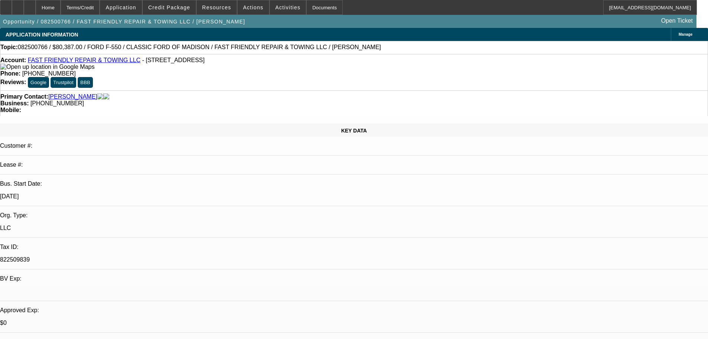
select select "0"
select select "2"
select select "0.15"
select select "16"
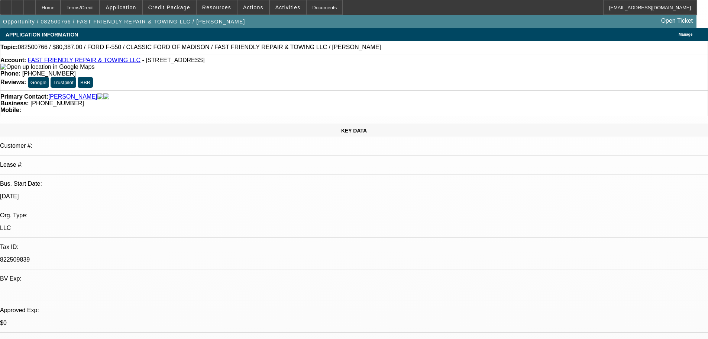
select select "0"
select select "2"
select select "0.2"
select select "17"
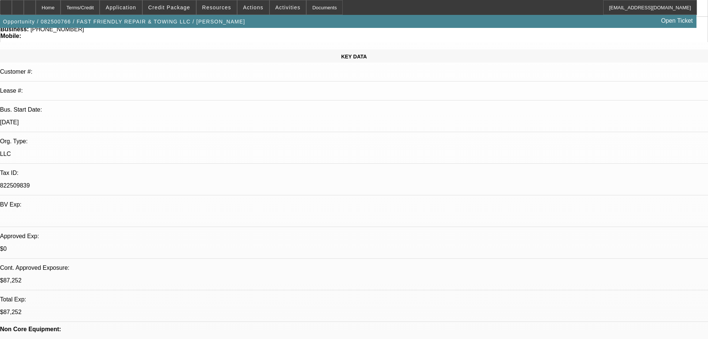
scroll to position [74, 0]
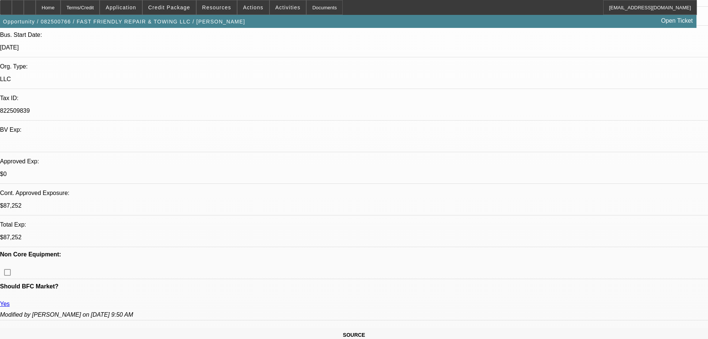
scroll to position [223, 0]
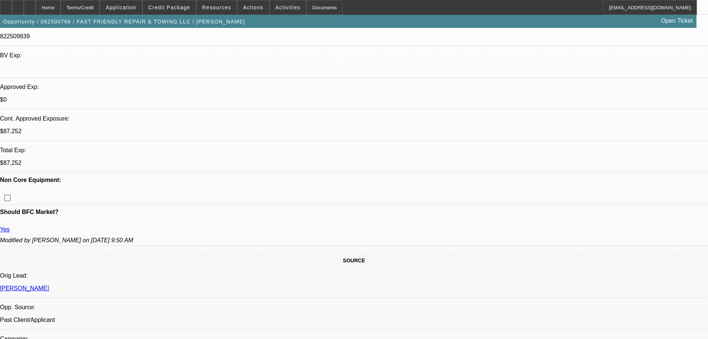
drag, startPoint x: 582, startPoint y: 213, endPoint x: 628, endPoint y: 212, distance: 46.1
drag, startPoint x: 628, startPoint y: 212, endPoint x: 668, endPoint y: 214, distance: 39.8
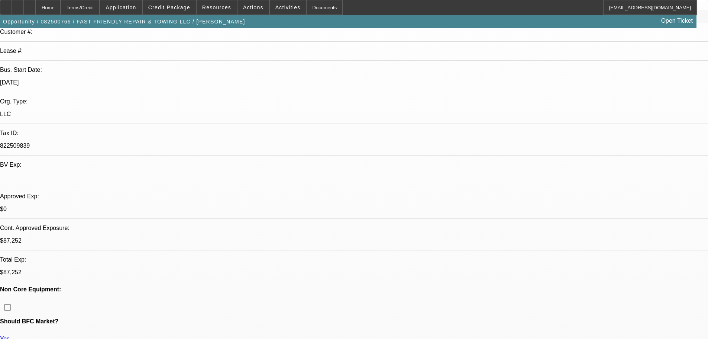
scroll to position [0, 0]
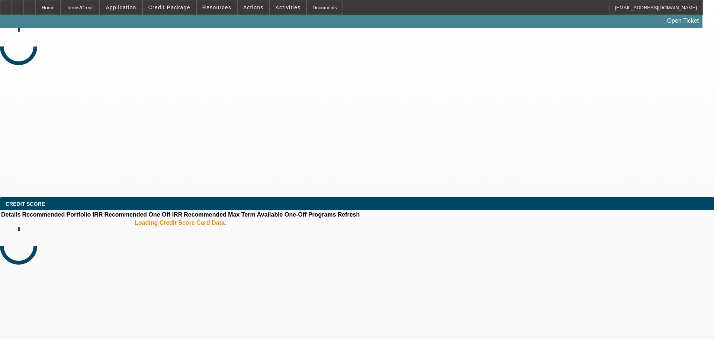
select select "0"
select select "2"
select select "0.1"
select select "4"
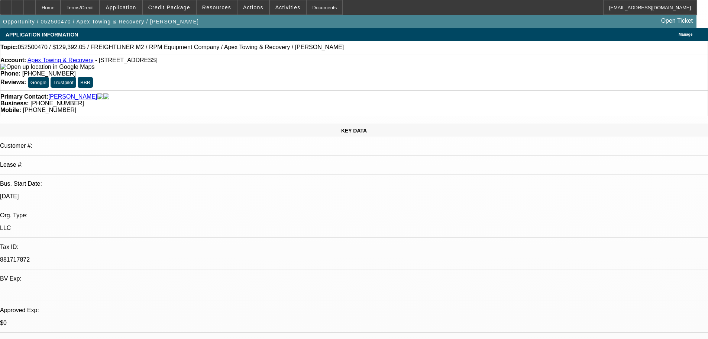
select select "0"
select select "6"
select select "0"
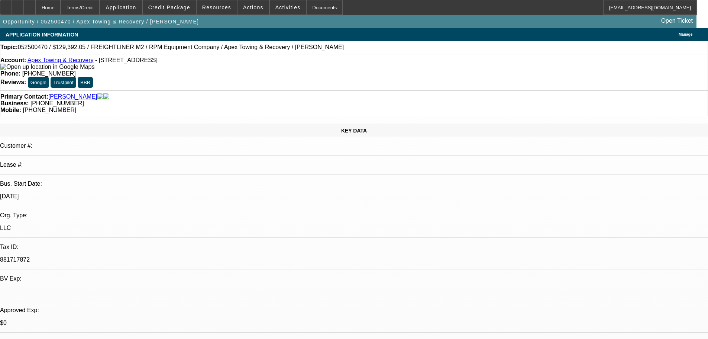
select select "0"
select select "6"
select select "0"
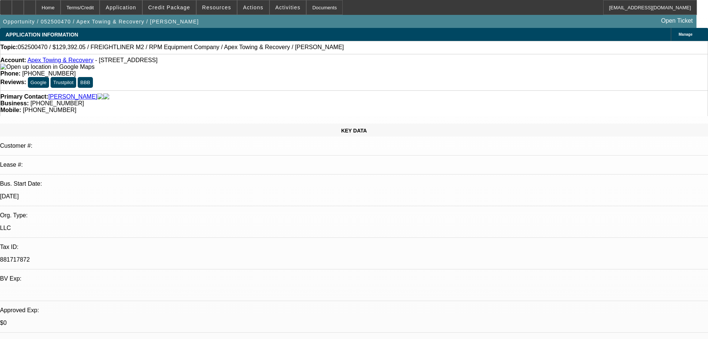
select select "0"
select select "6"
select select "0"
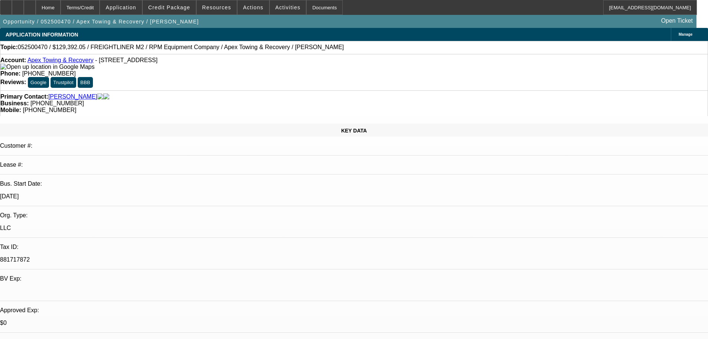
select select "6"
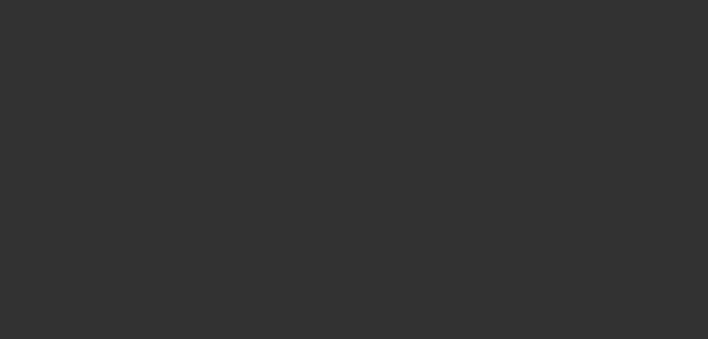
select select "0"
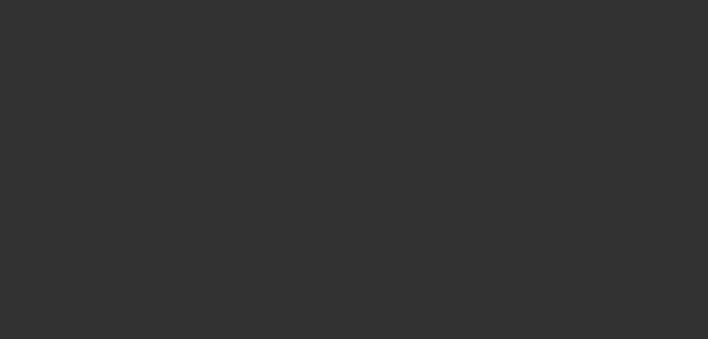
select select "0"
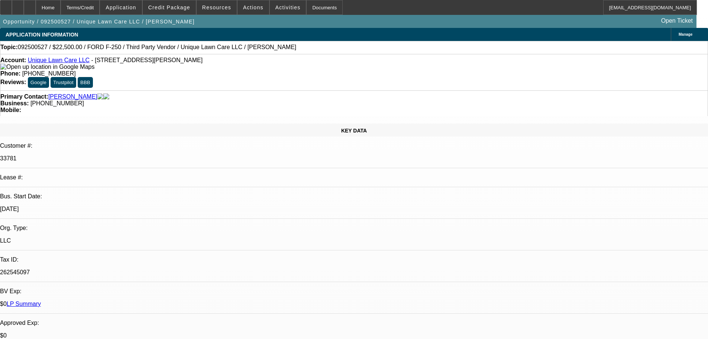
select select "1"
select select "6"
select select "1"
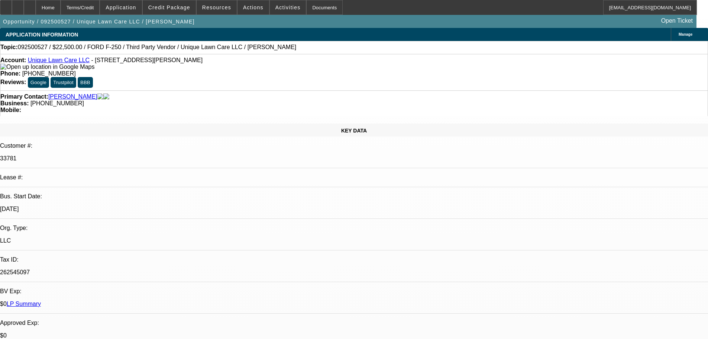
select select "6"
select select "1"
select select "6"
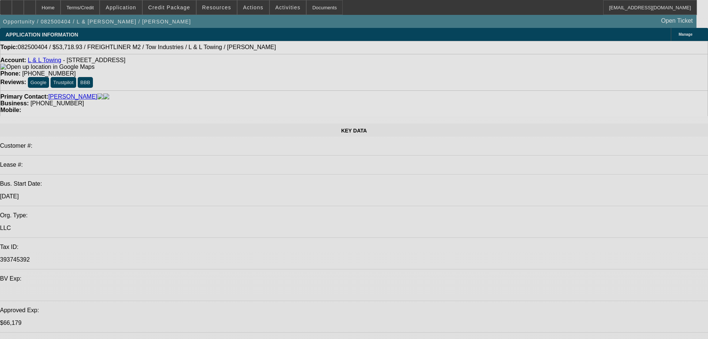
select select "0"
select select "2"
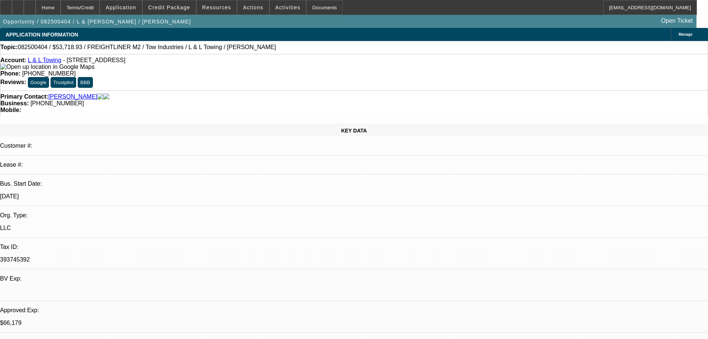
select select "0.1"
select select "4"
select select "0"
select select "2"
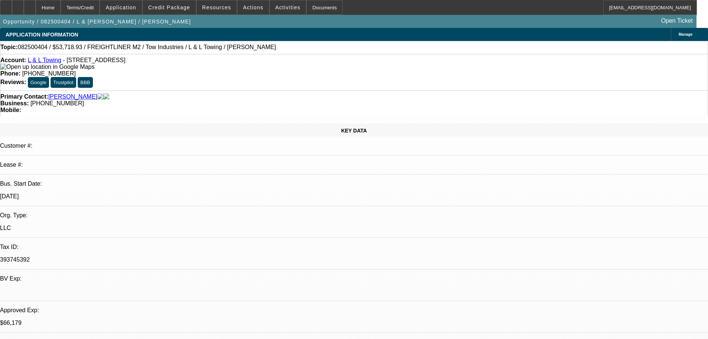
select select "0.1"
select select "4"
select select "0"
select select "2"
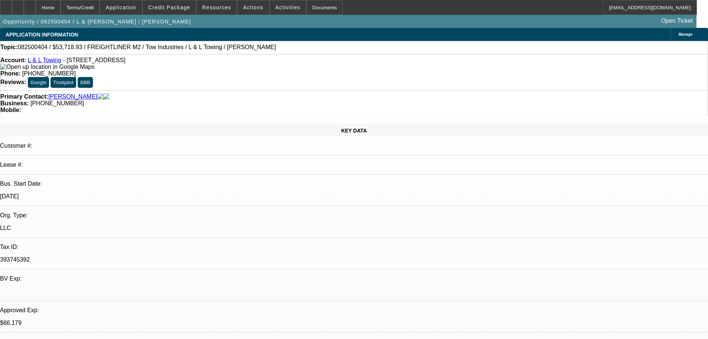
select select "0.1"
select select "4"
select select "0"
select select "2"
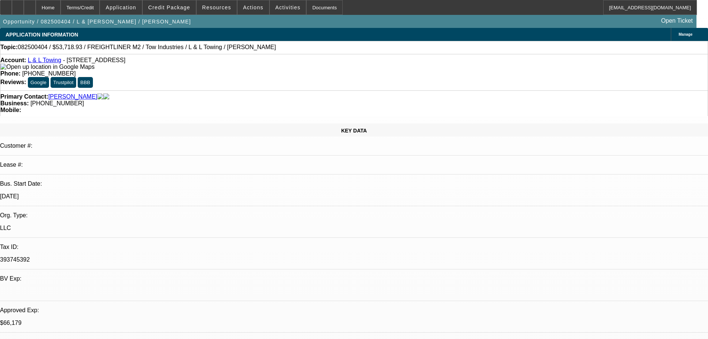
select select "0.1"
select select "4"
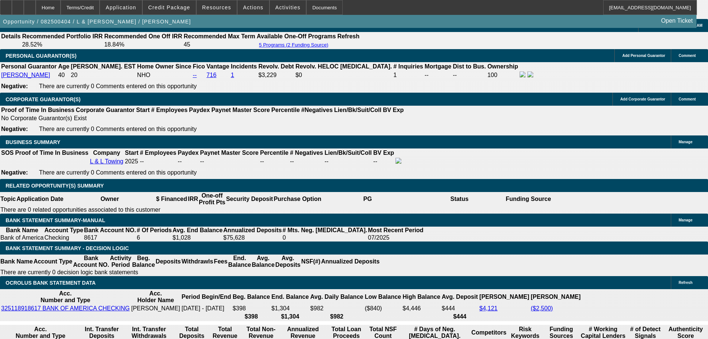
scroll to position [1115, 0]
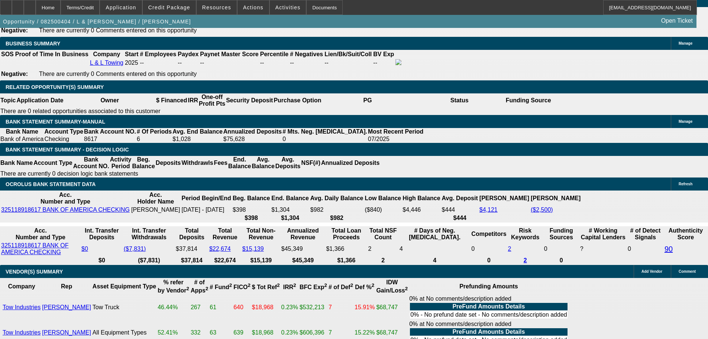
scroll to position [1190, 0]
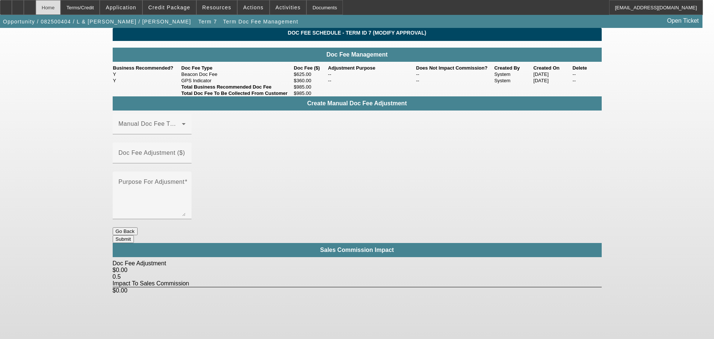
click at [61, 6] on div "Home" at bounding box center [48, 7] width 25 height 15
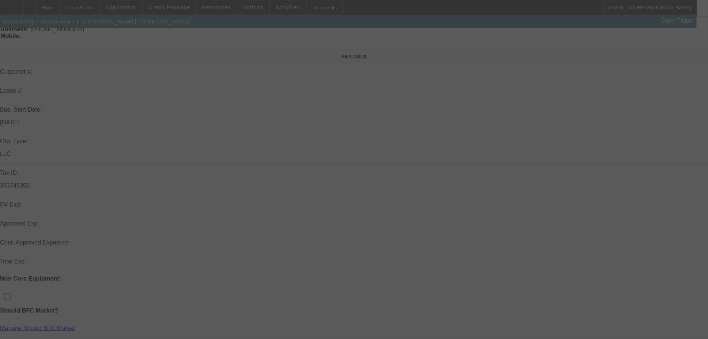
scroll to position [74, 0]
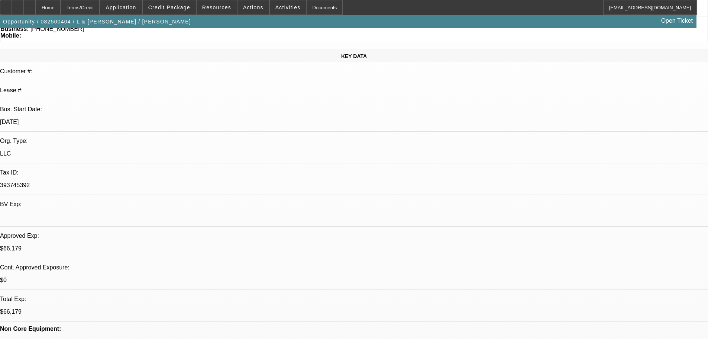
select select "0"
select select "2"
select select "0.1"
select select "4"
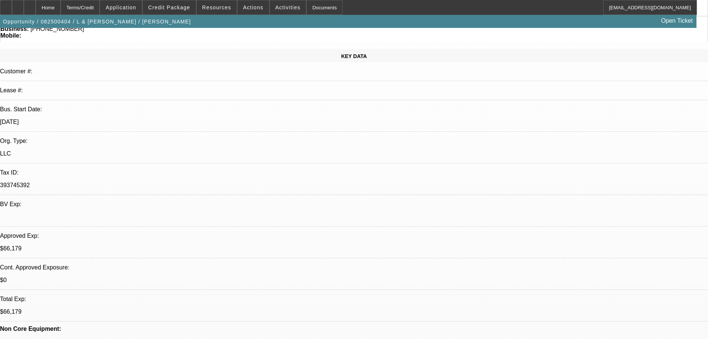
select select "0"
select select "2"
select select "0.1"
select select "4"
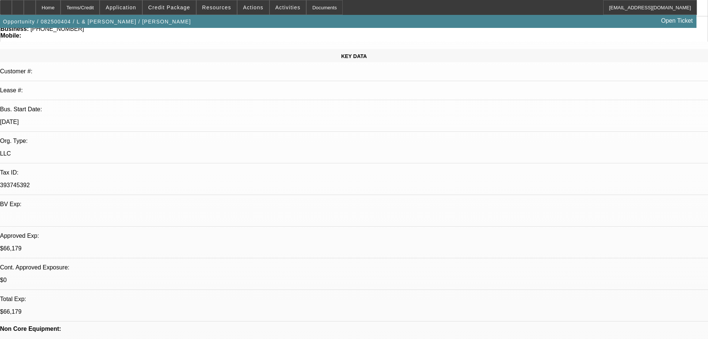
select select "0"
select select "2"
select select "0.1"
select select "4"
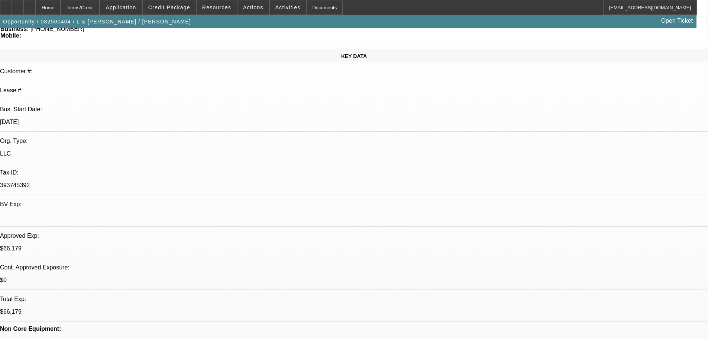
select select "0"
select select "2"
select select "0.1"
select select "4"
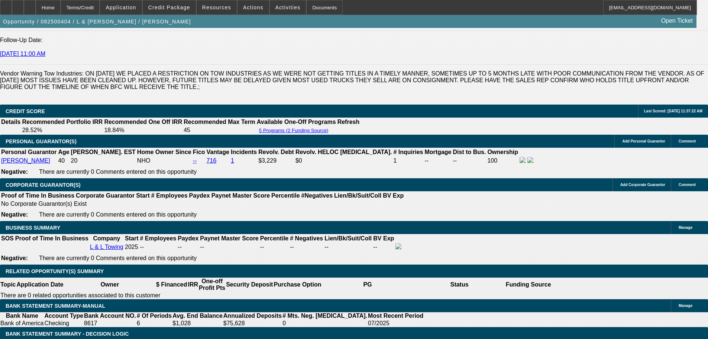
scroll to position [1115, 0]
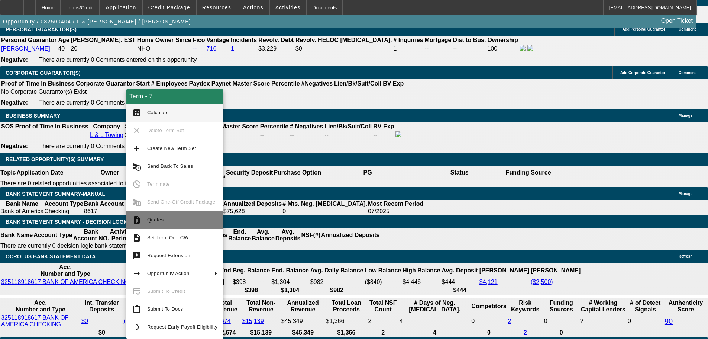
click at [159, 223] on span "Quotes" at bounding box center [182, 219] width 70 height 9
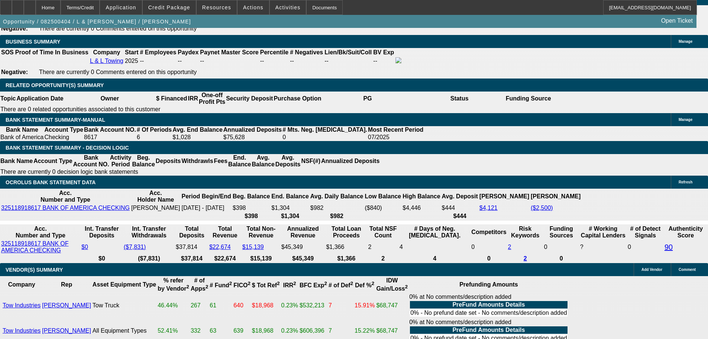
scroll to position [1190, 0]
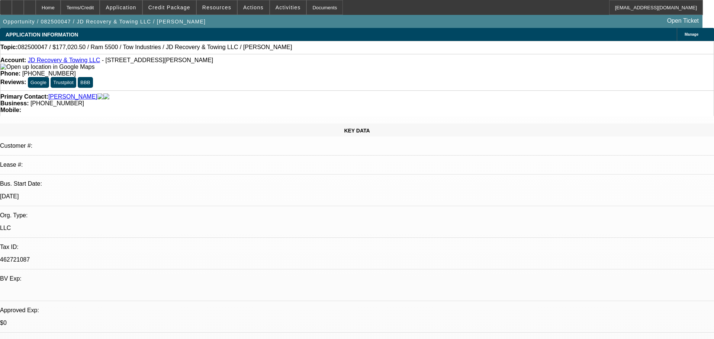
select select "0"
select select "0.1"
select select "5"
select select "0"
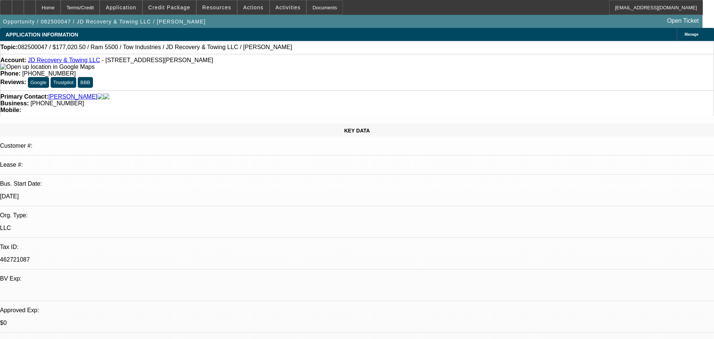
select select "0"
select select "0.1"
select select "5"
select select "0"
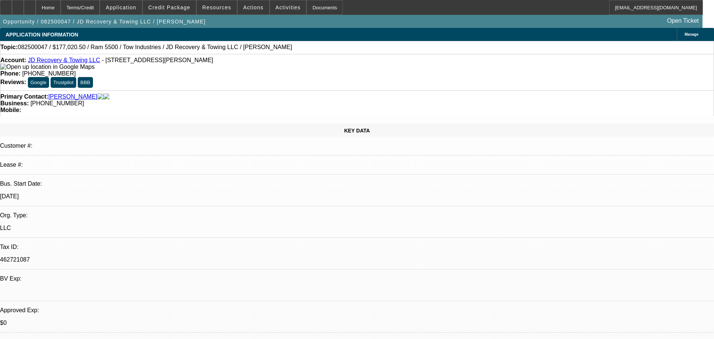
select select "0.1"
select select "4"
select select "0"
select select "0.1"
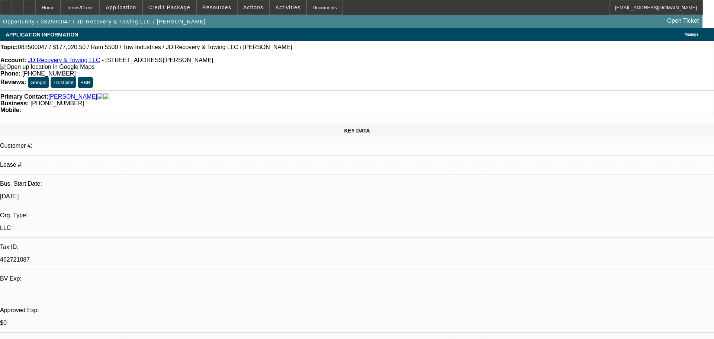
select select "4"
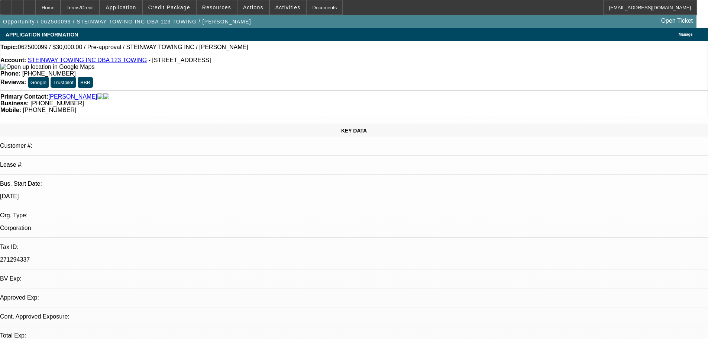
select select "0"
select select "2"
select select "0.1"
select select "4"
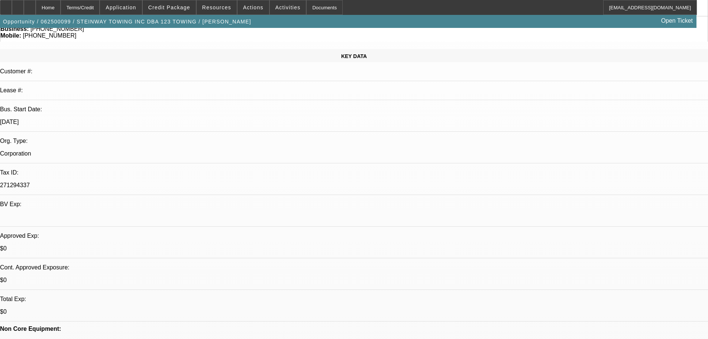
scroll to position [149, 0]
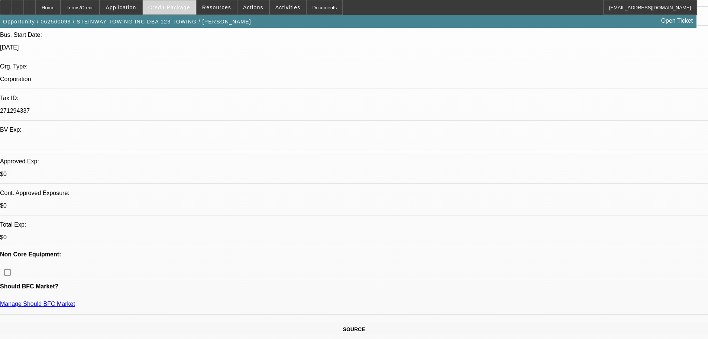
click at [188, 11] on span at bounding box center [169, 8] width 53 height 18
